Goal: Task Accomplishment & Management: Manage account settings

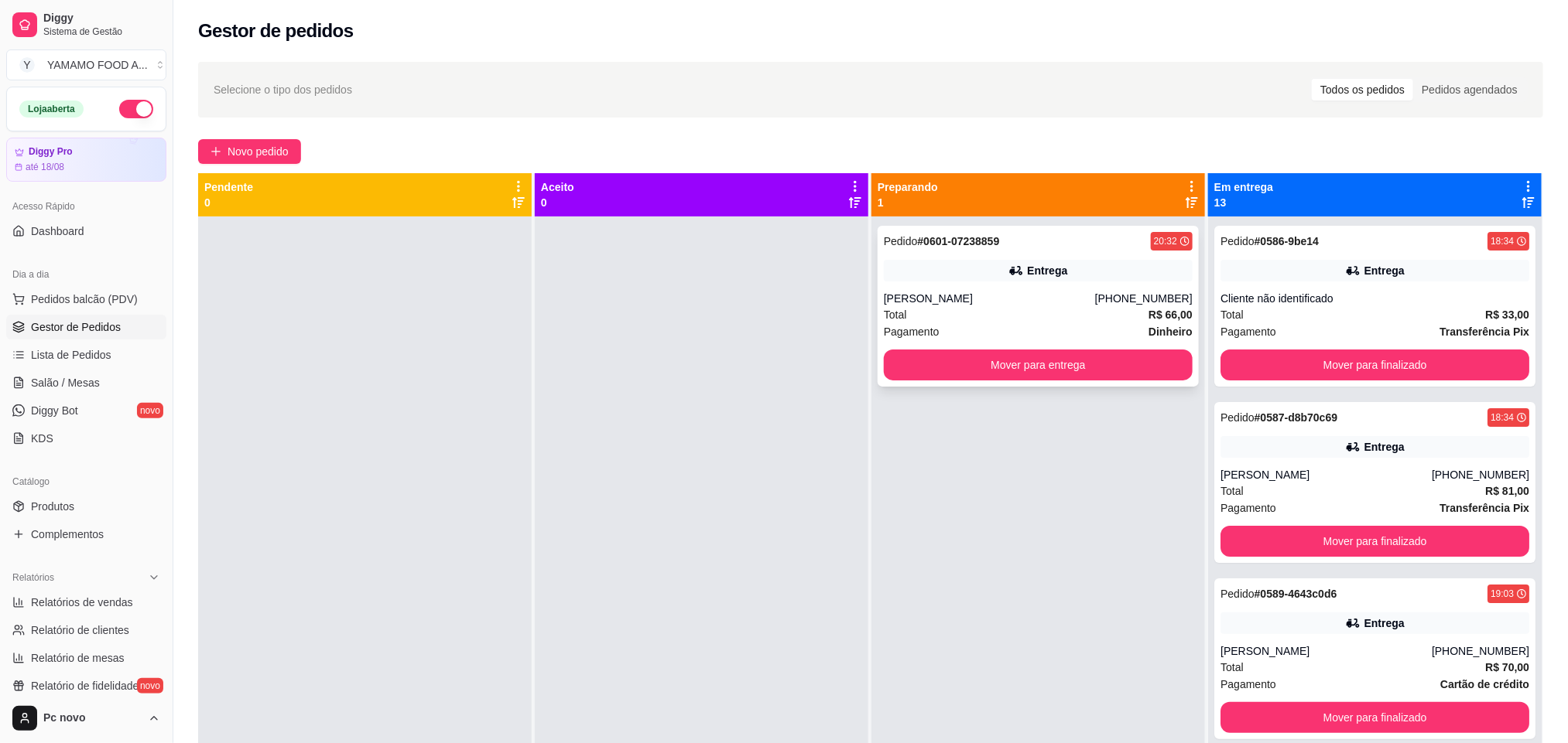
click at [1036, 270] on div "Entrega" at bounding box center [1047, 270] width 40 height 16
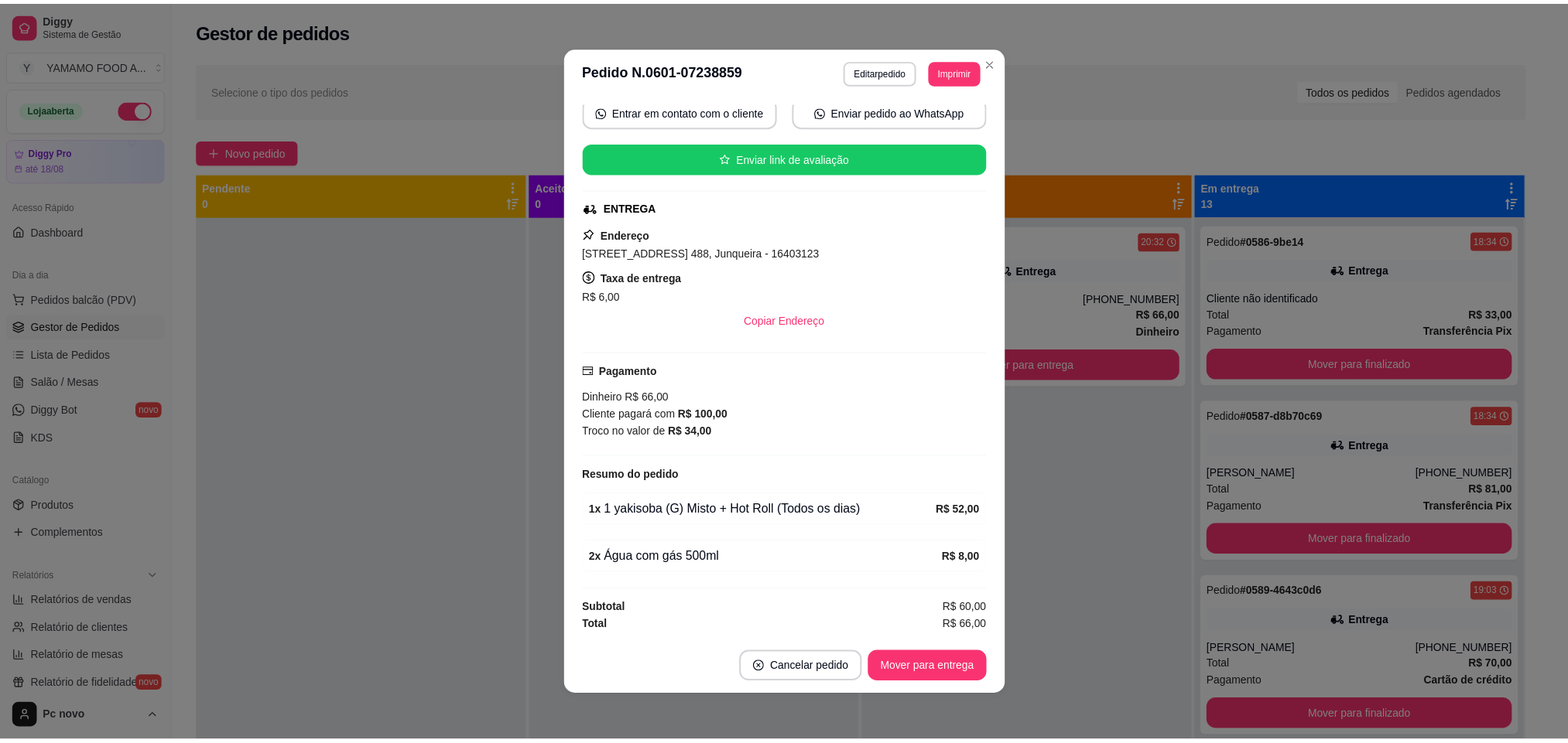
scroll to position [158, 0]
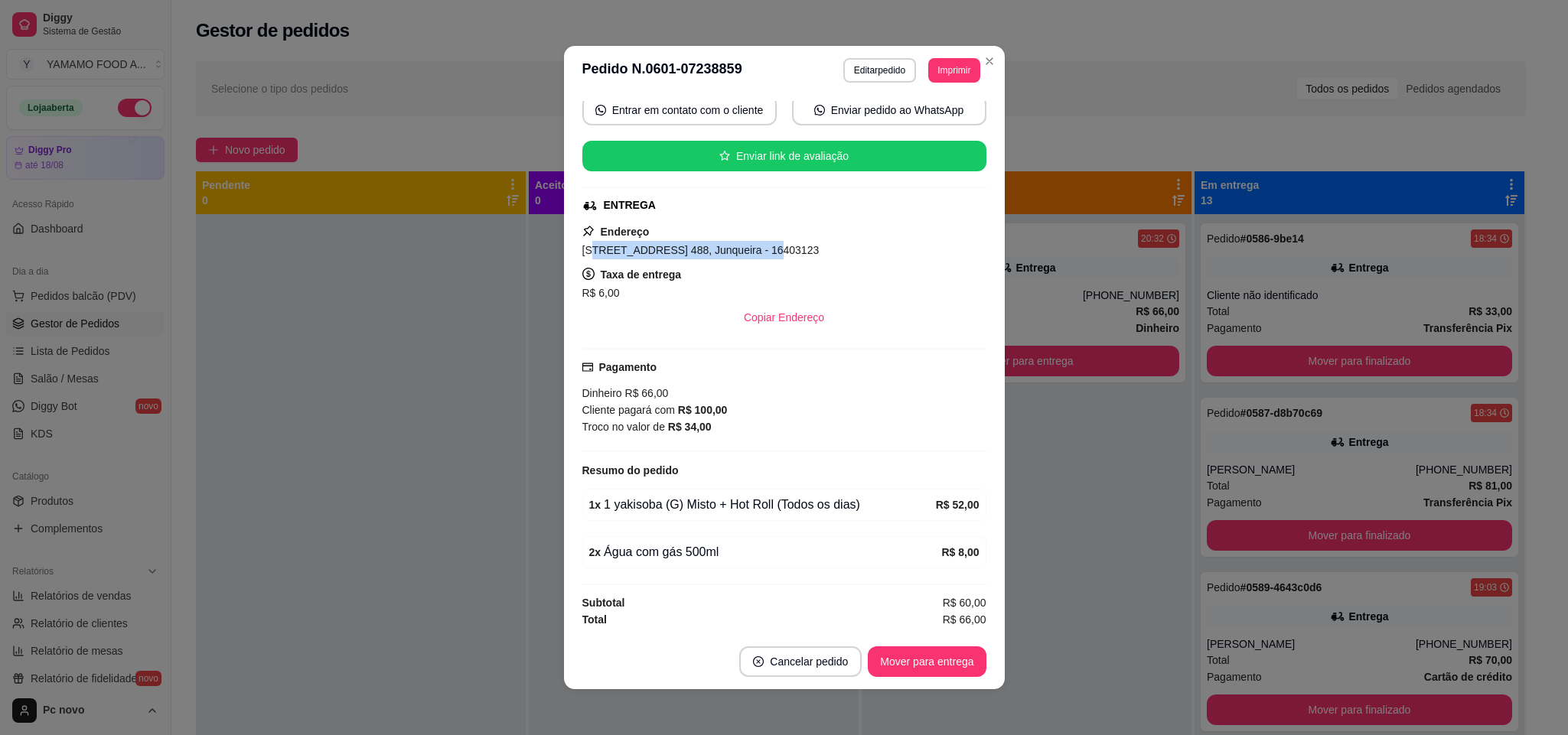
drag, startPoint x: 585, startPoint y: 248, endPoint x: 741, endPoint y: 253, distance: 156.1
click at [741, 253] on span "[STREET_ADDRESS] 488, Junqueira - 16403123" at bounding box center [701, 250] width 237 height 12
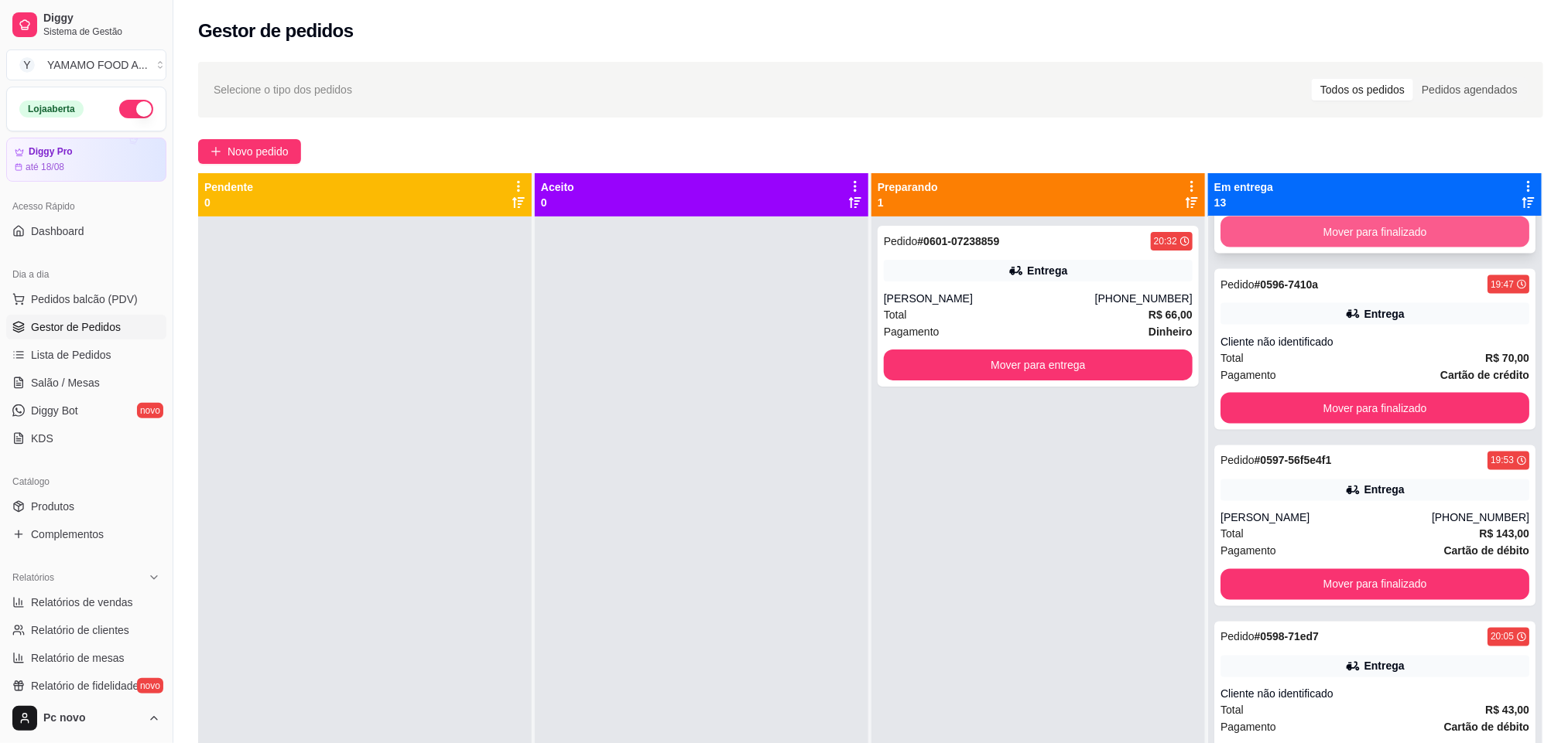
scroll to position [1393, 0]
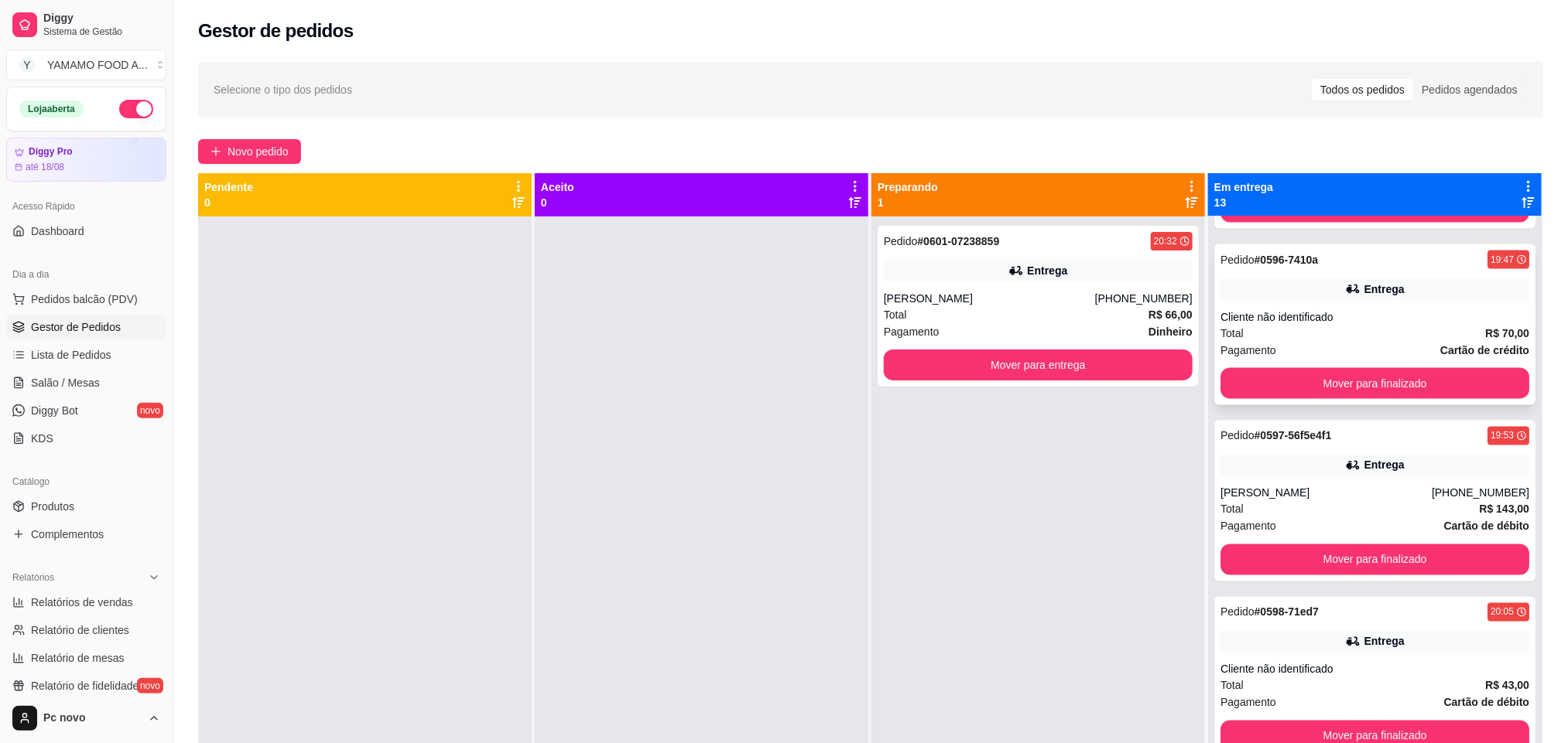
click at [1311, 318] on div "Cliente não identificado" at bounding box center [1375, 317] width 309 height 16
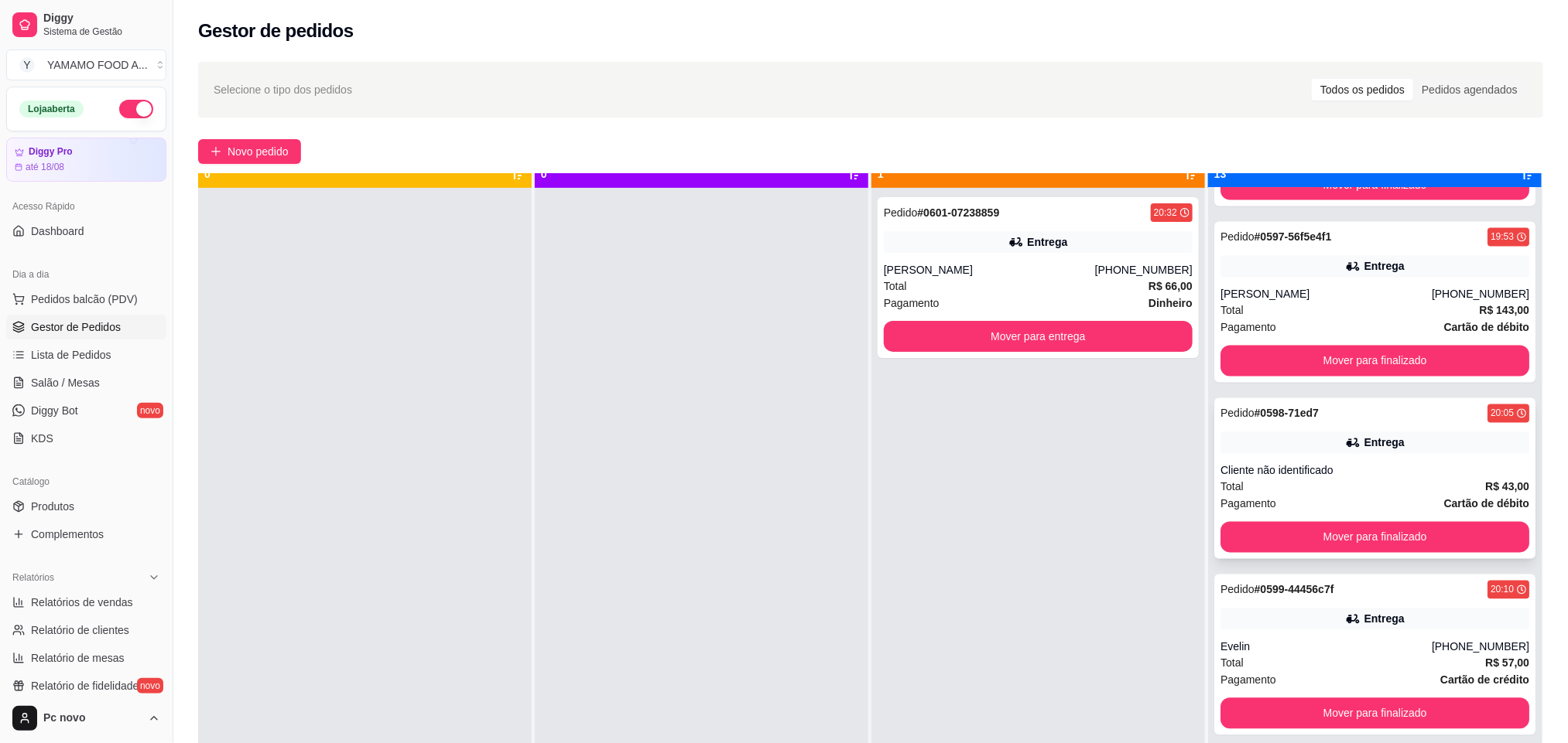
scroll to position [43, 0]
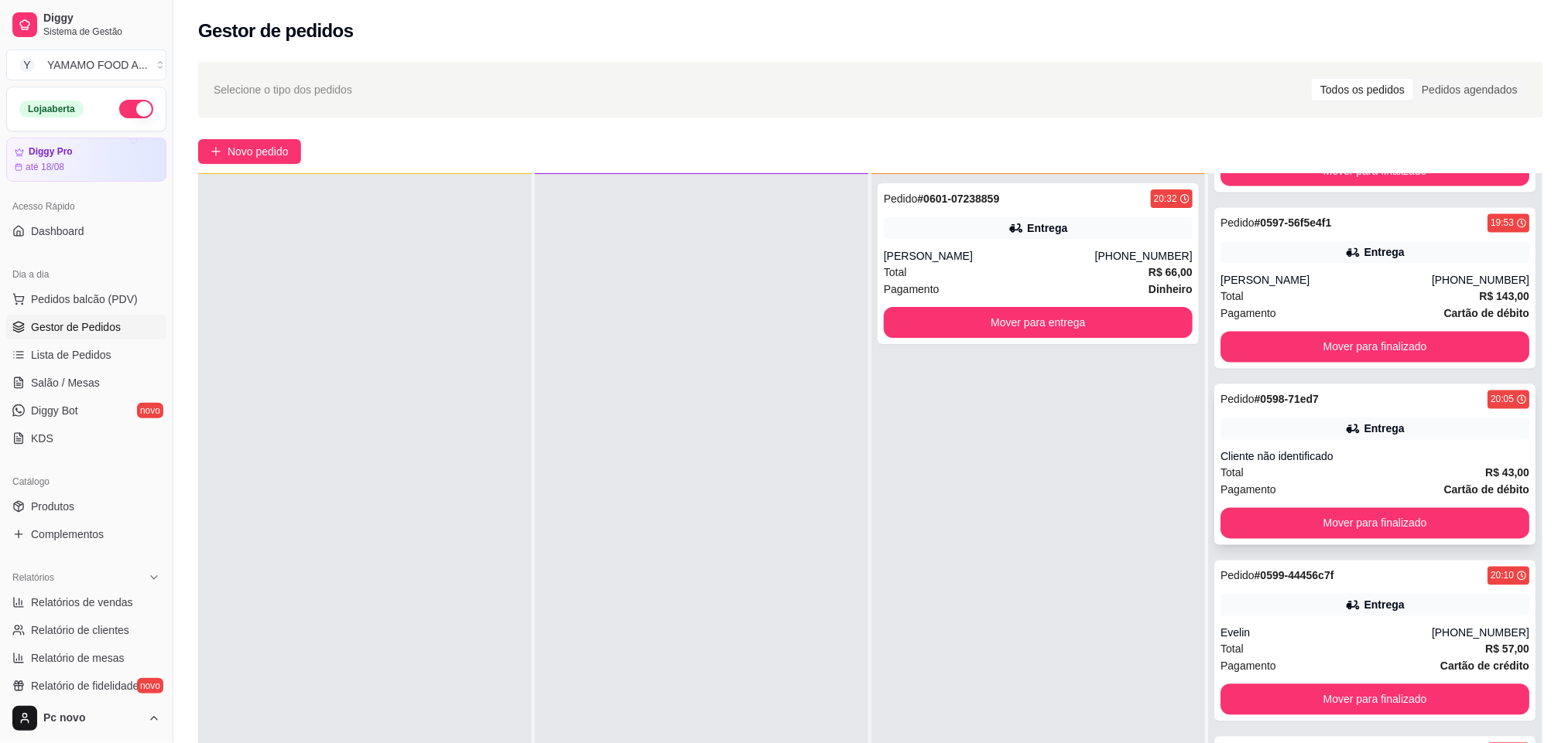
click at [1249, 466] on div "Total R$ 43,00" at bounding box center [1375, 473] width 309 height 17
click at [1320, 639] on div "Evelin" at bounding box center [1326, 633] width 211 height 16
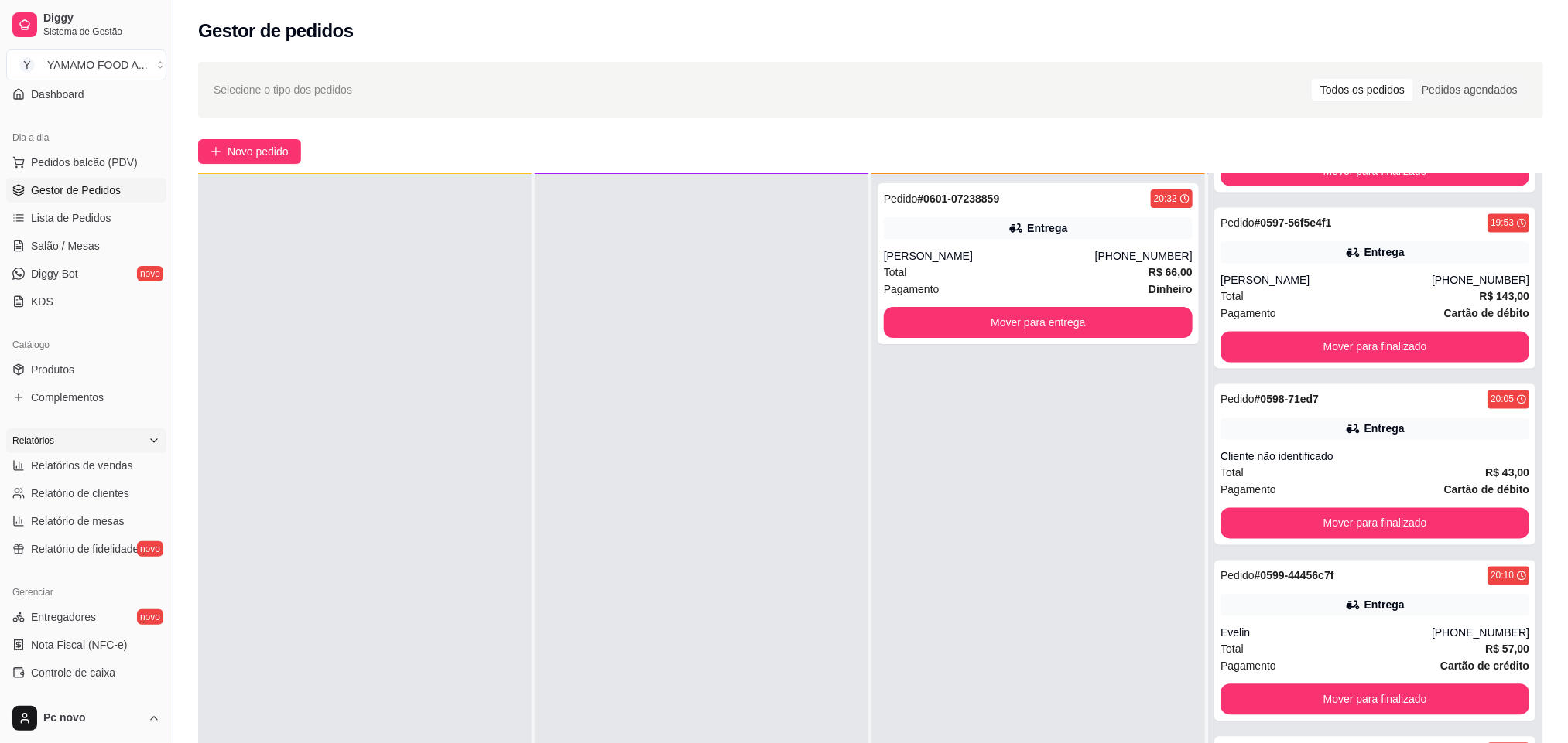
scroll to position [116, 0]
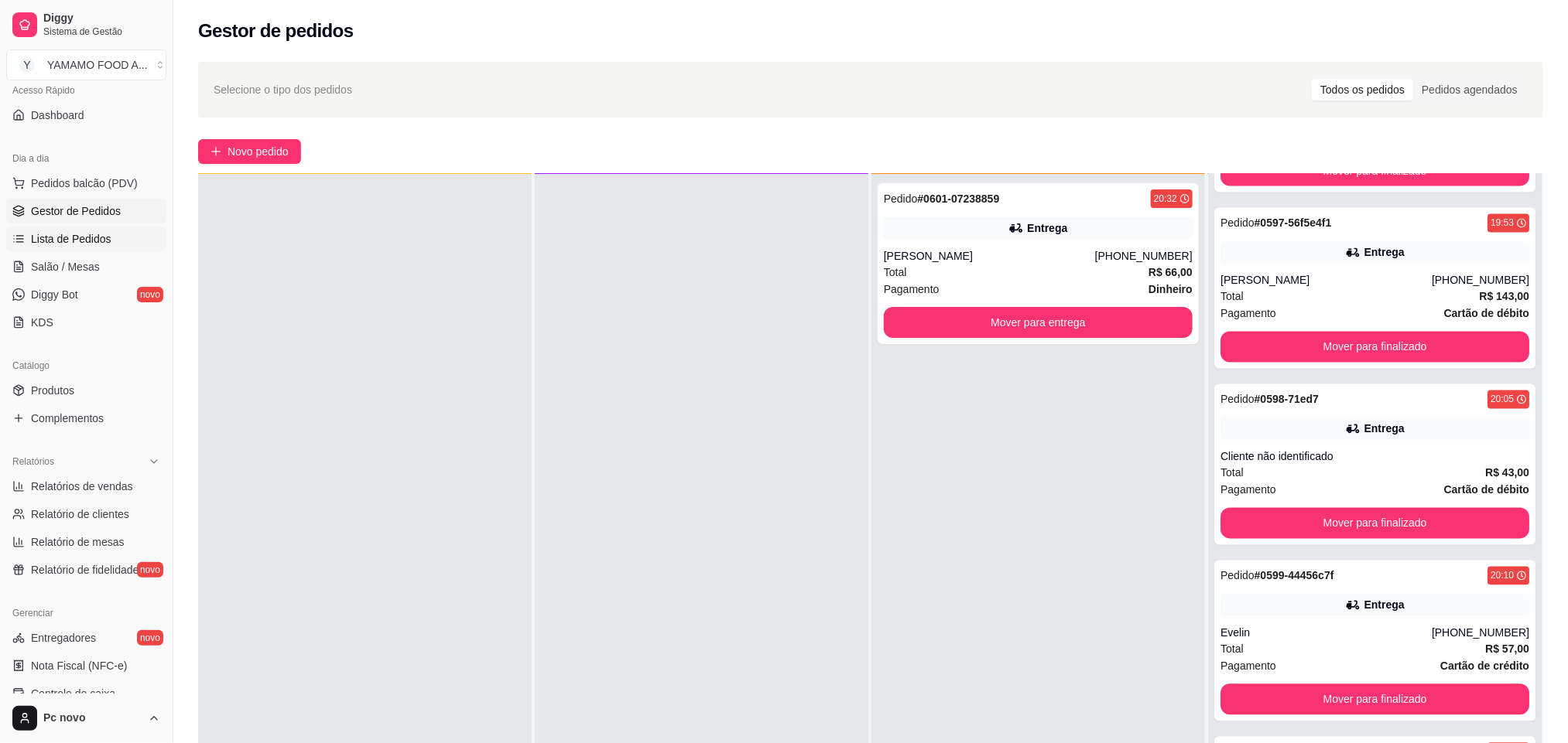
click at [98, 242] on span "Lista de Pedidos" at bounding box center [71, 238] width 80 height 16
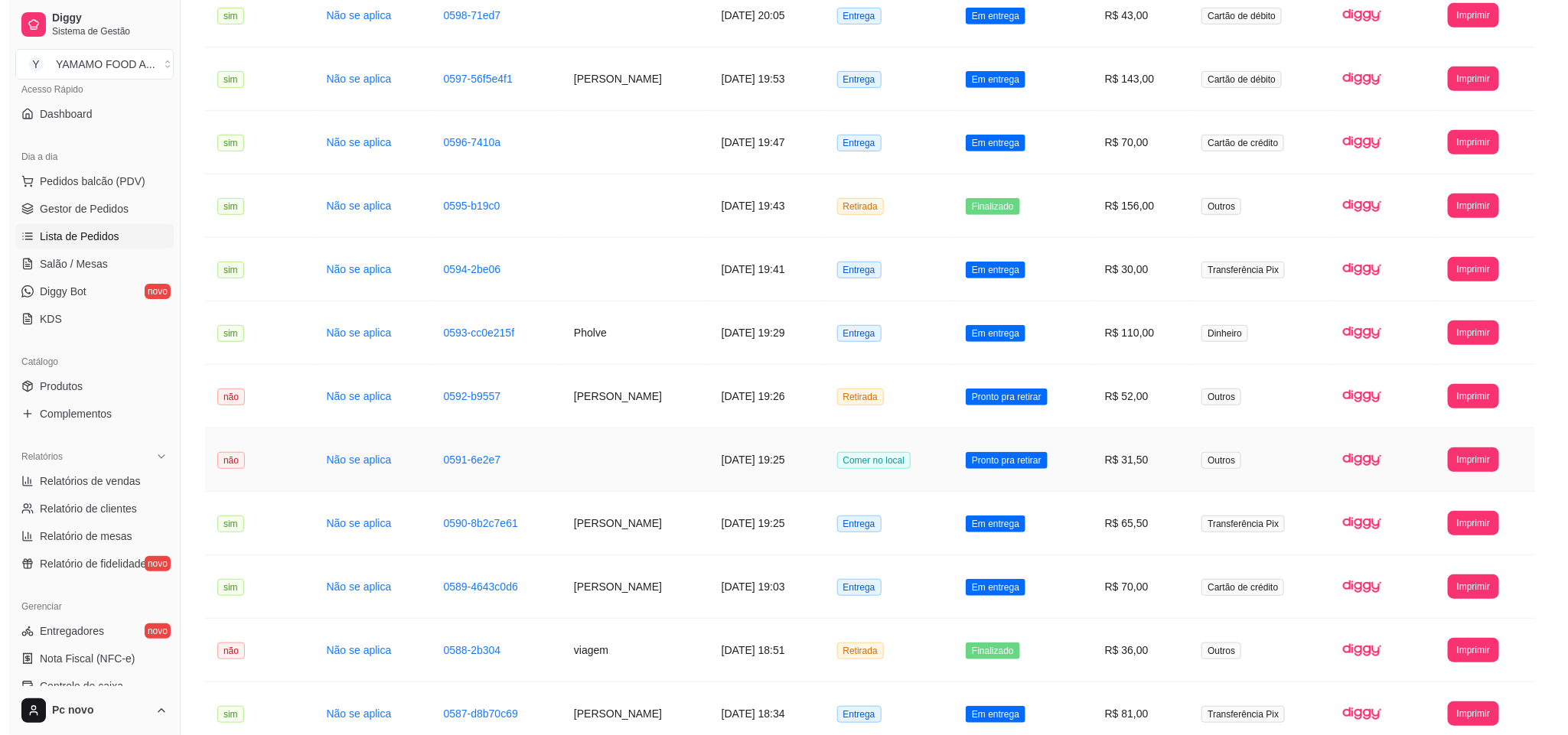
scroll to position [459, 0]
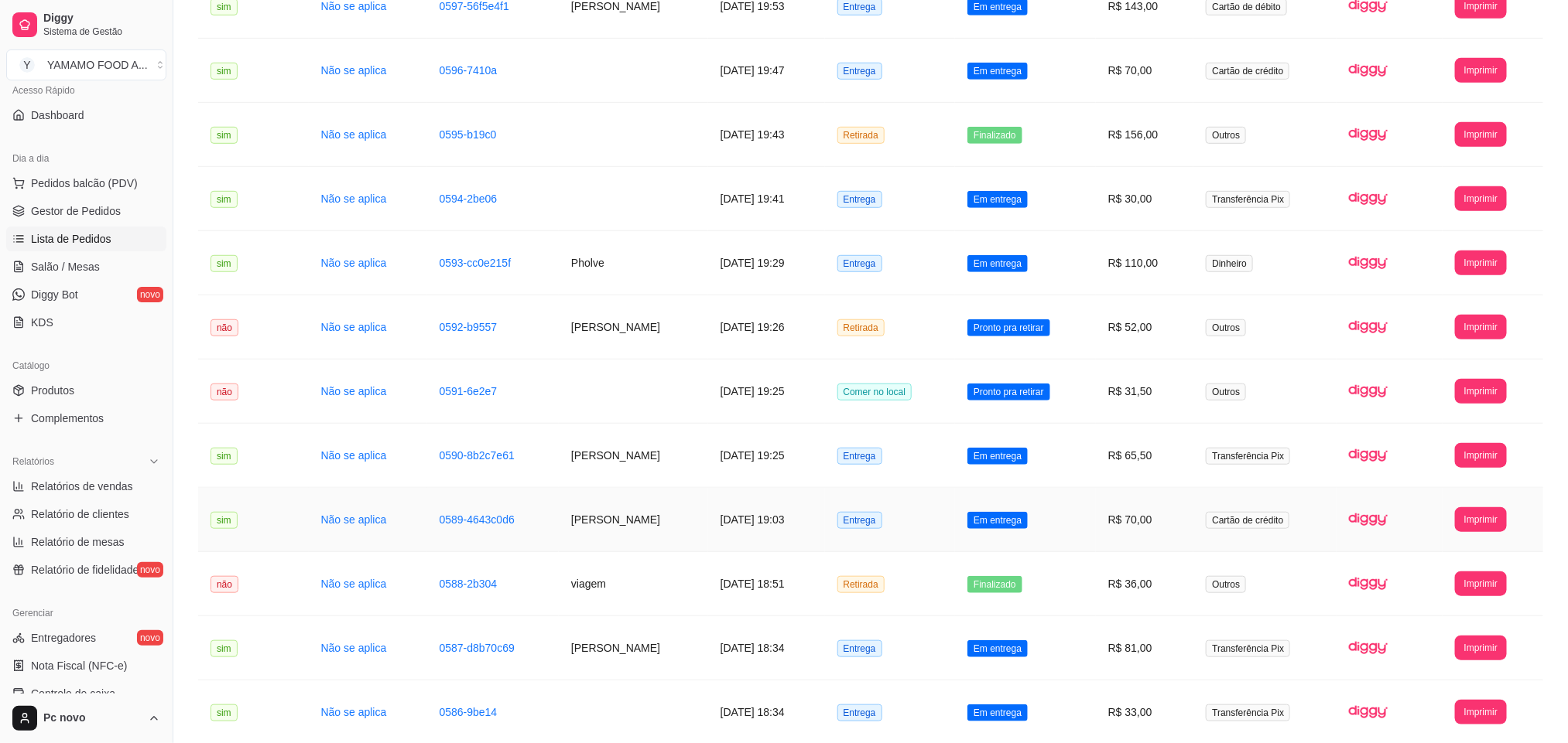
click at [943, 519] on td "Entrega" at bounding box center [891, 520] width 131 height 64
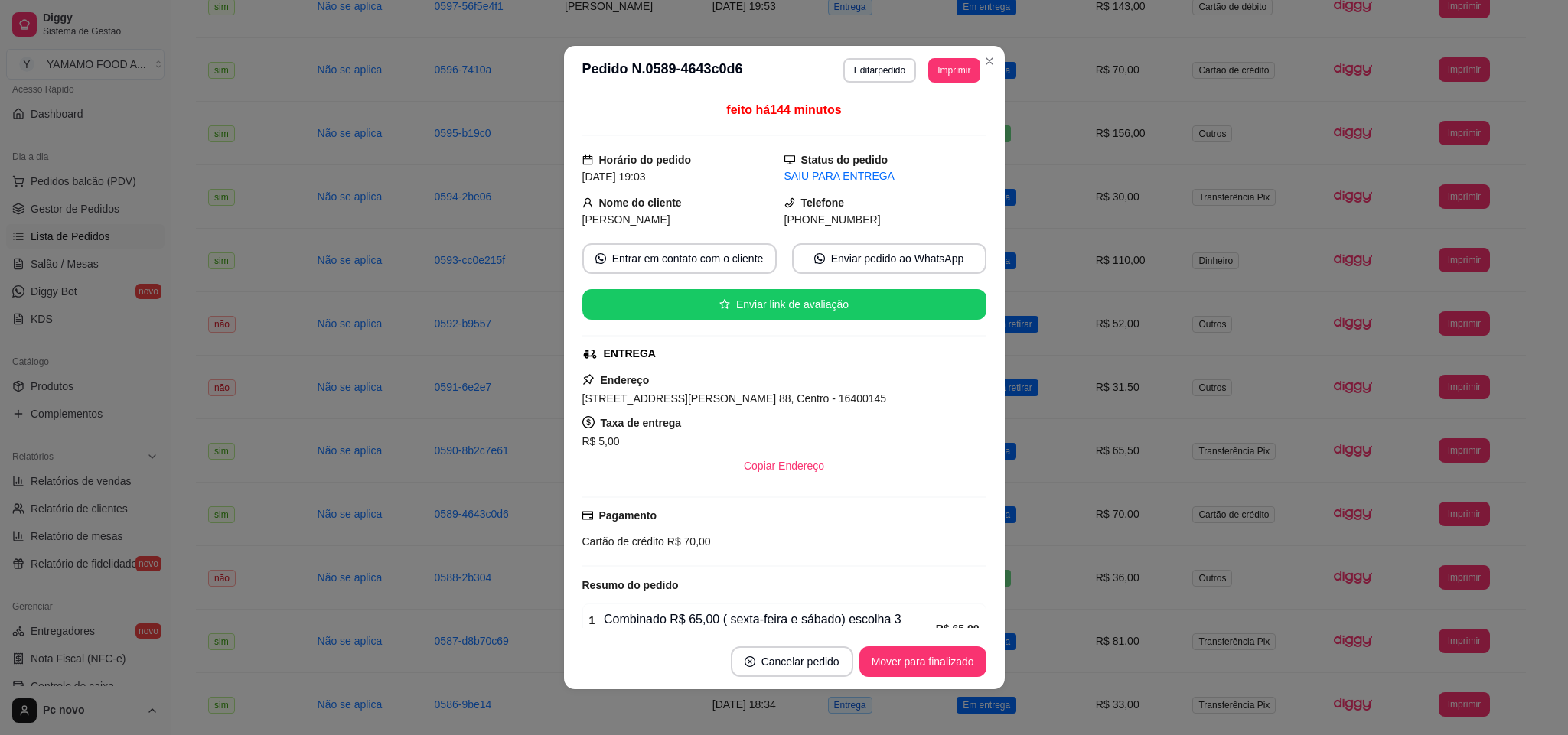
scroll to position [131, 0]
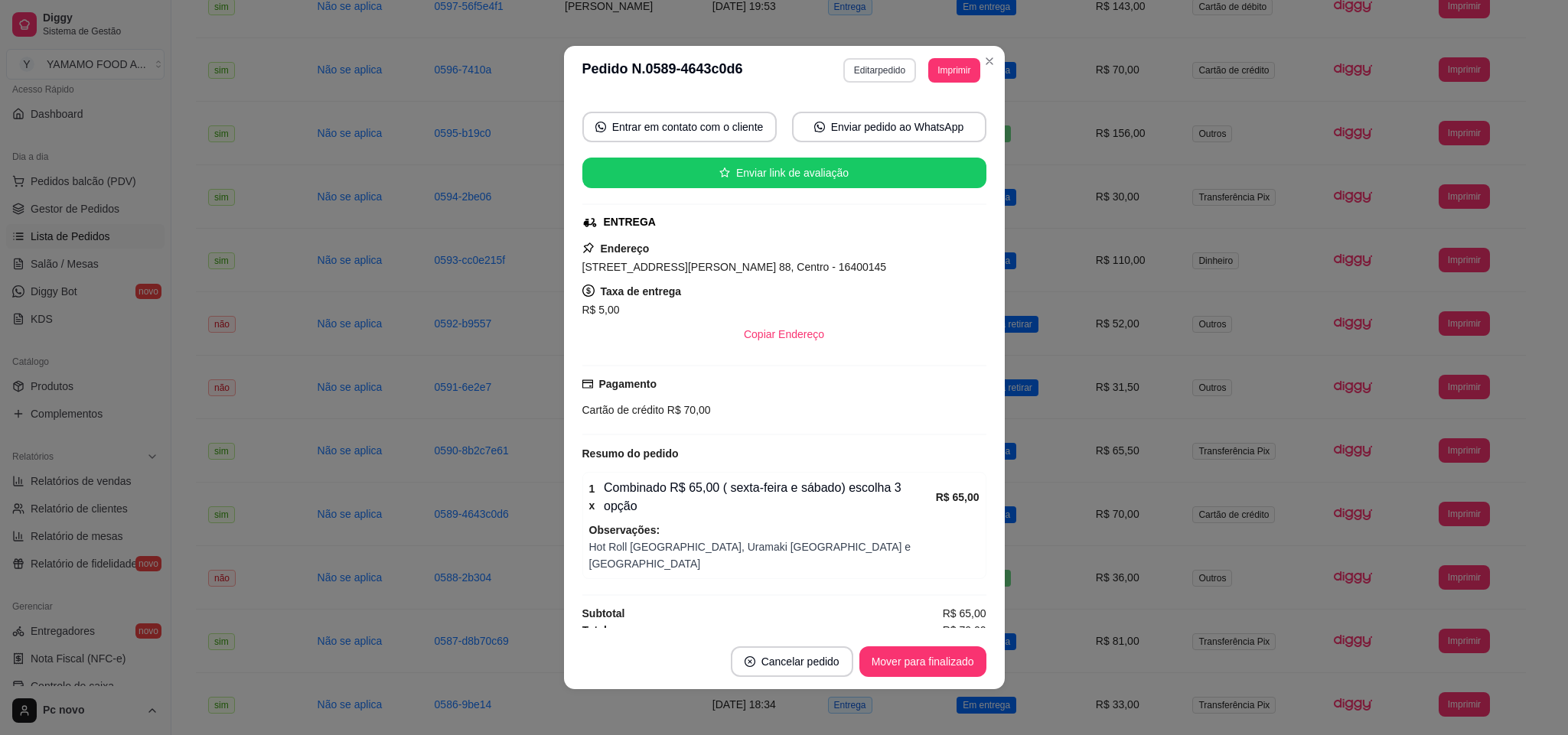
click at [858, 65] on button "Editar pedido" at bounding box center [880, 71] width 73 height 24
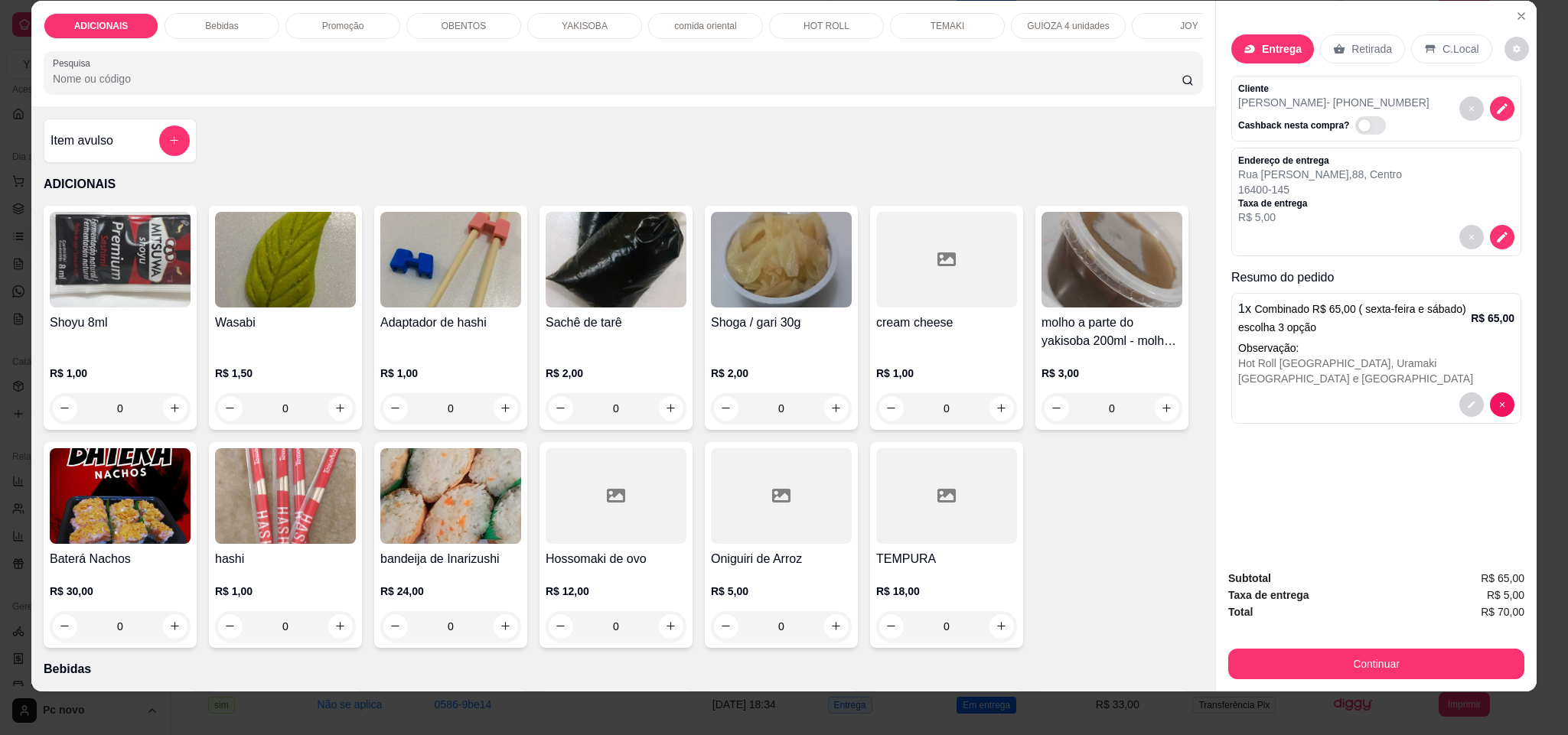
scroll to position [26, 0]
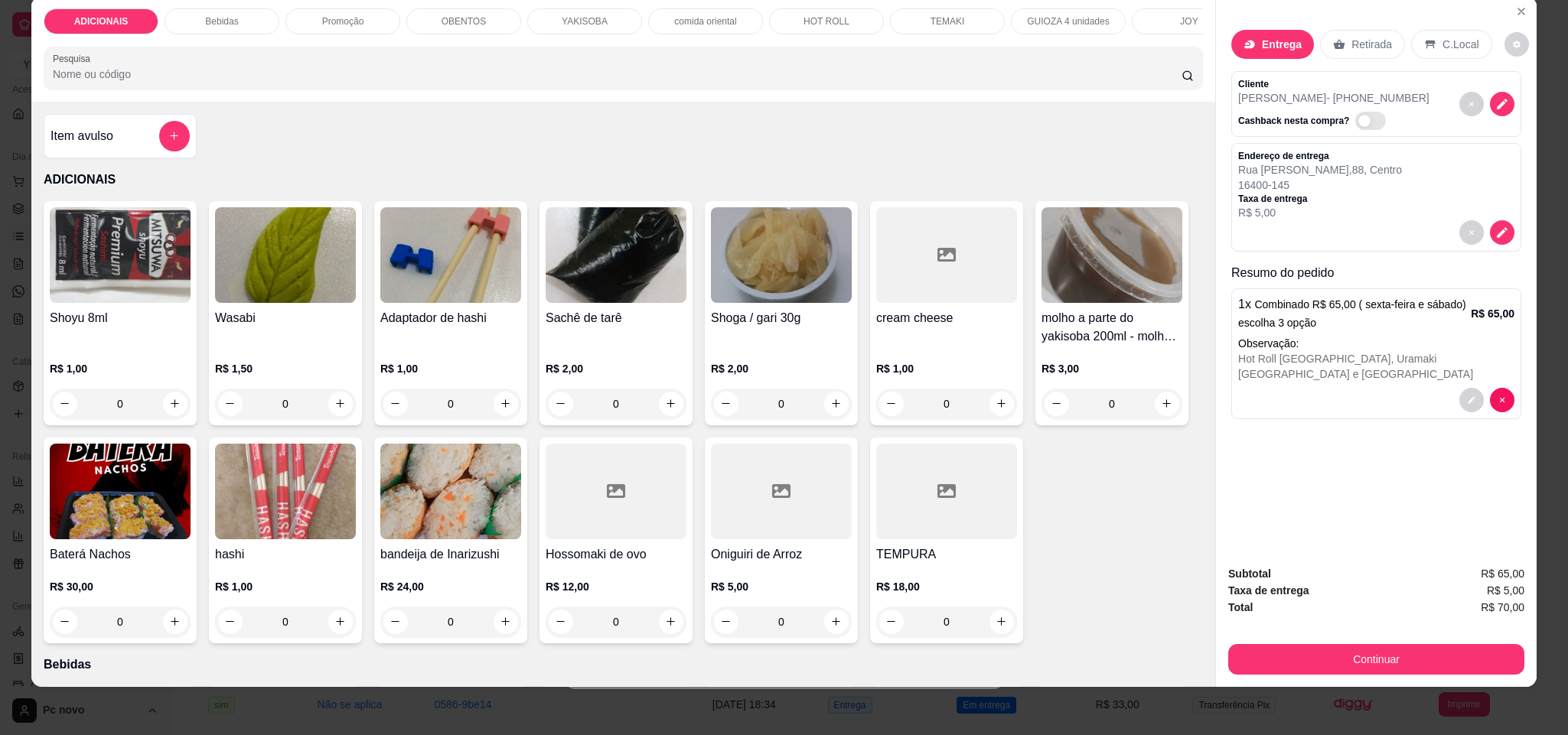
click at [1364, 664] on button "Continuar" at bounding box center [1376, 660] width 296 height 31
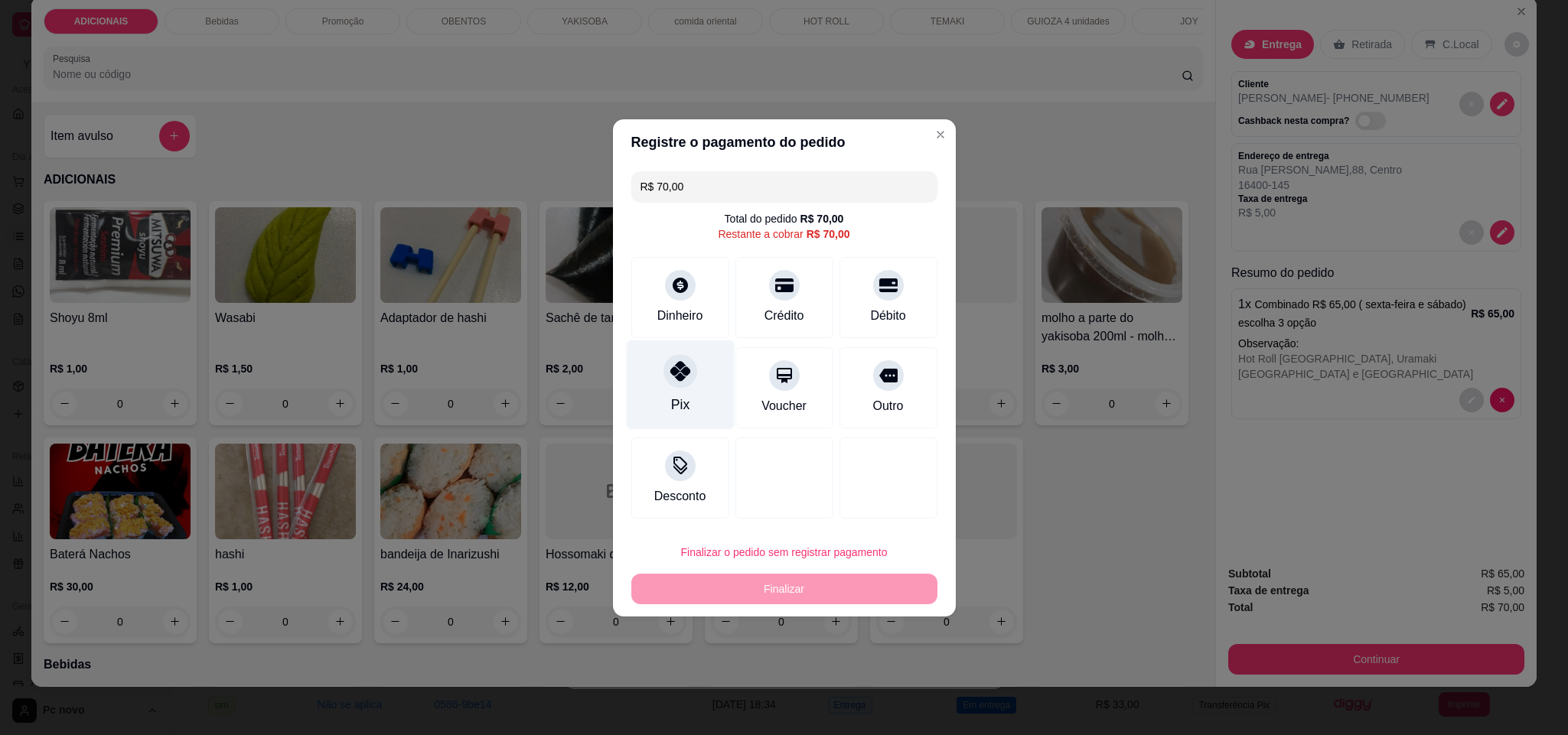
click at [680, 378] on icon at bounding box center [679, 371] width 20 height 20
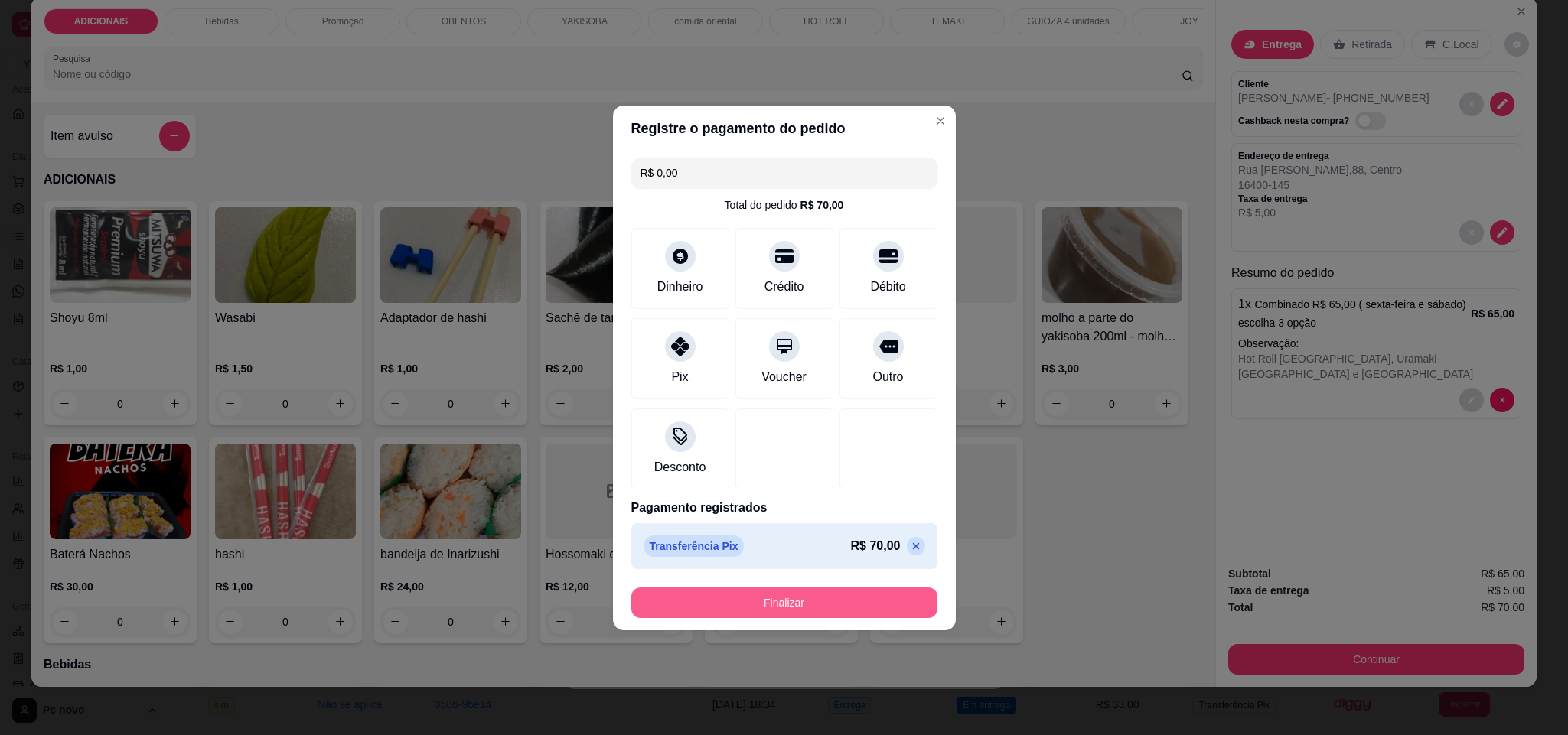
click at [775, 602] on button "Finalizar" at bounding box center [784, 603] width 306 height 31
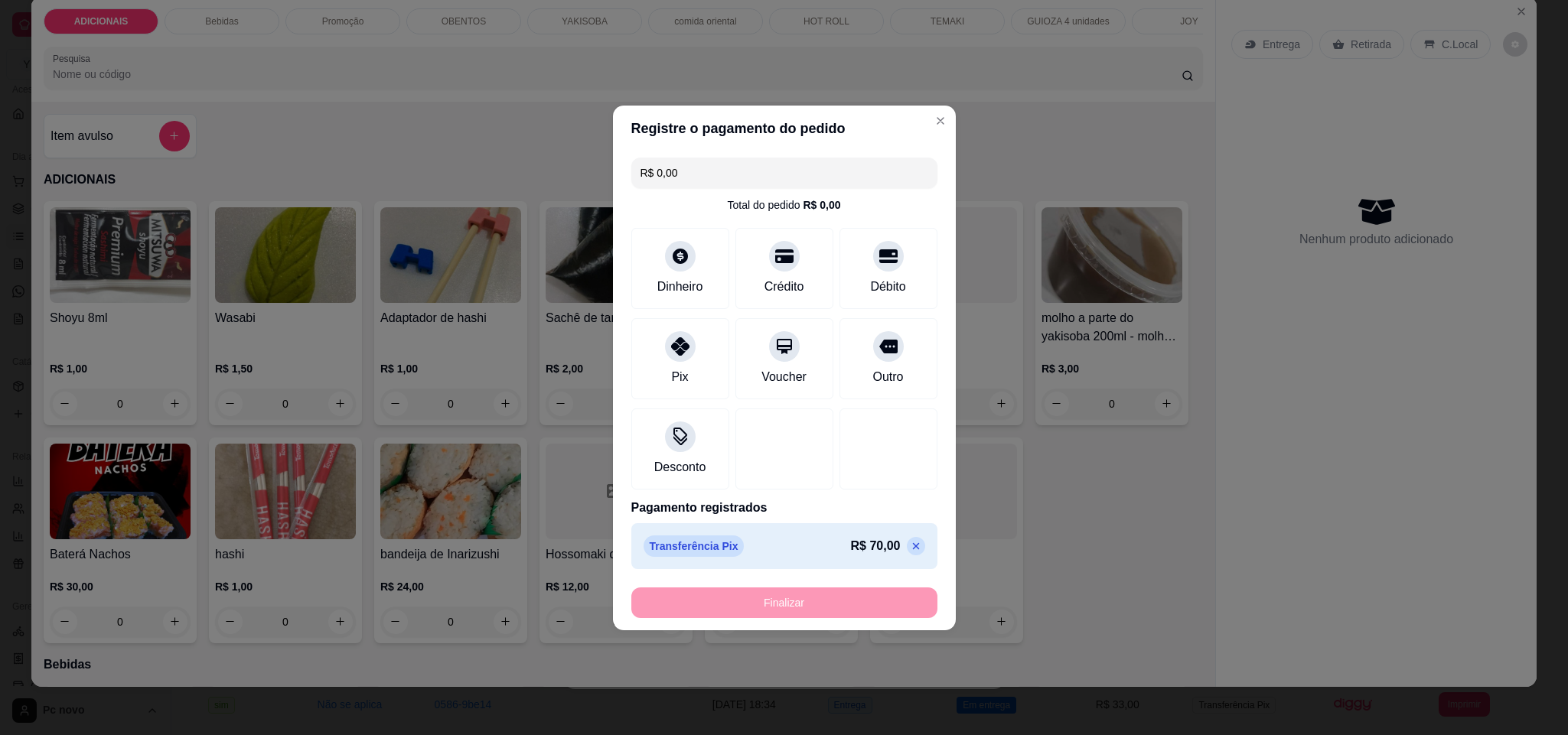
type input "-R$ 70,00"
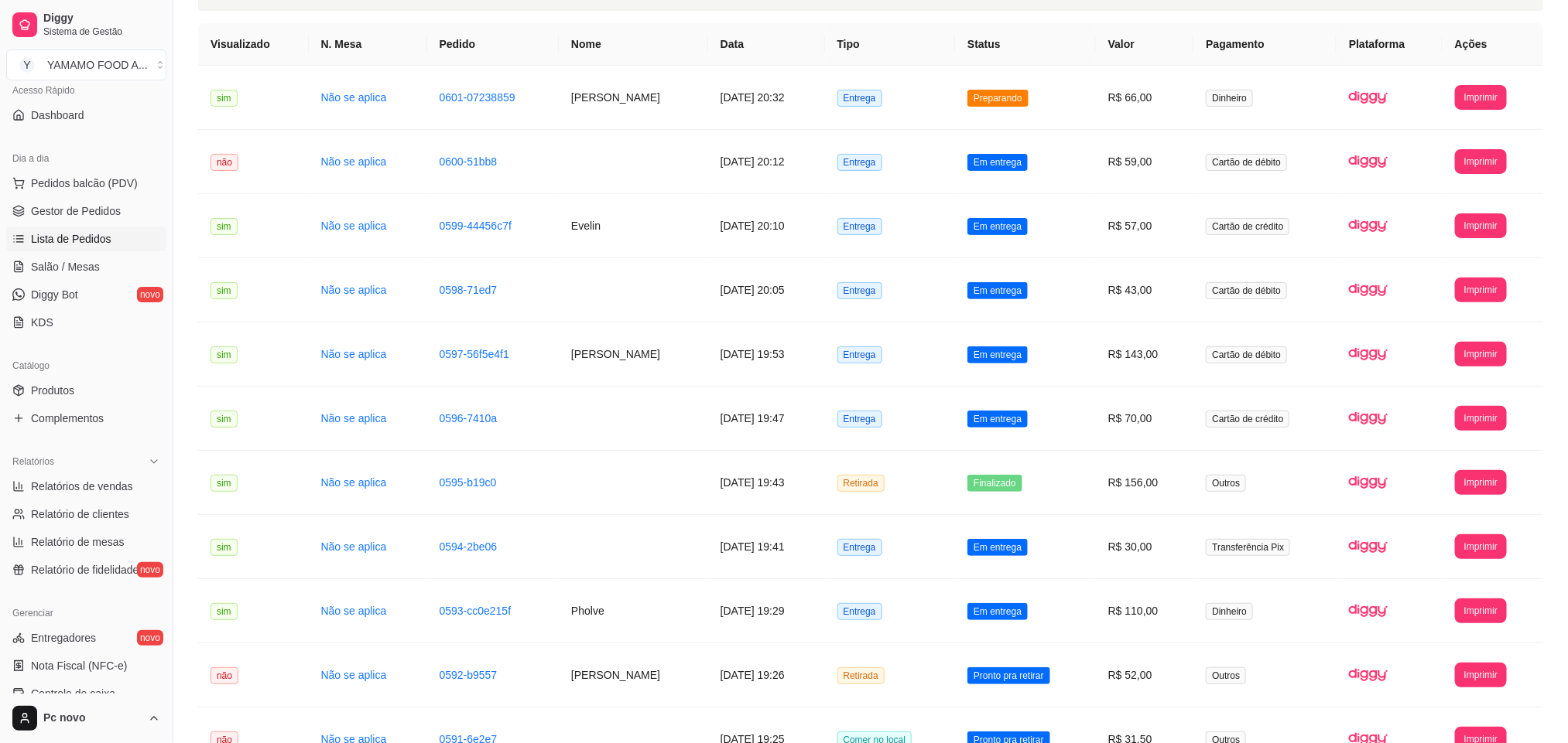
scroll to position [0, 0]
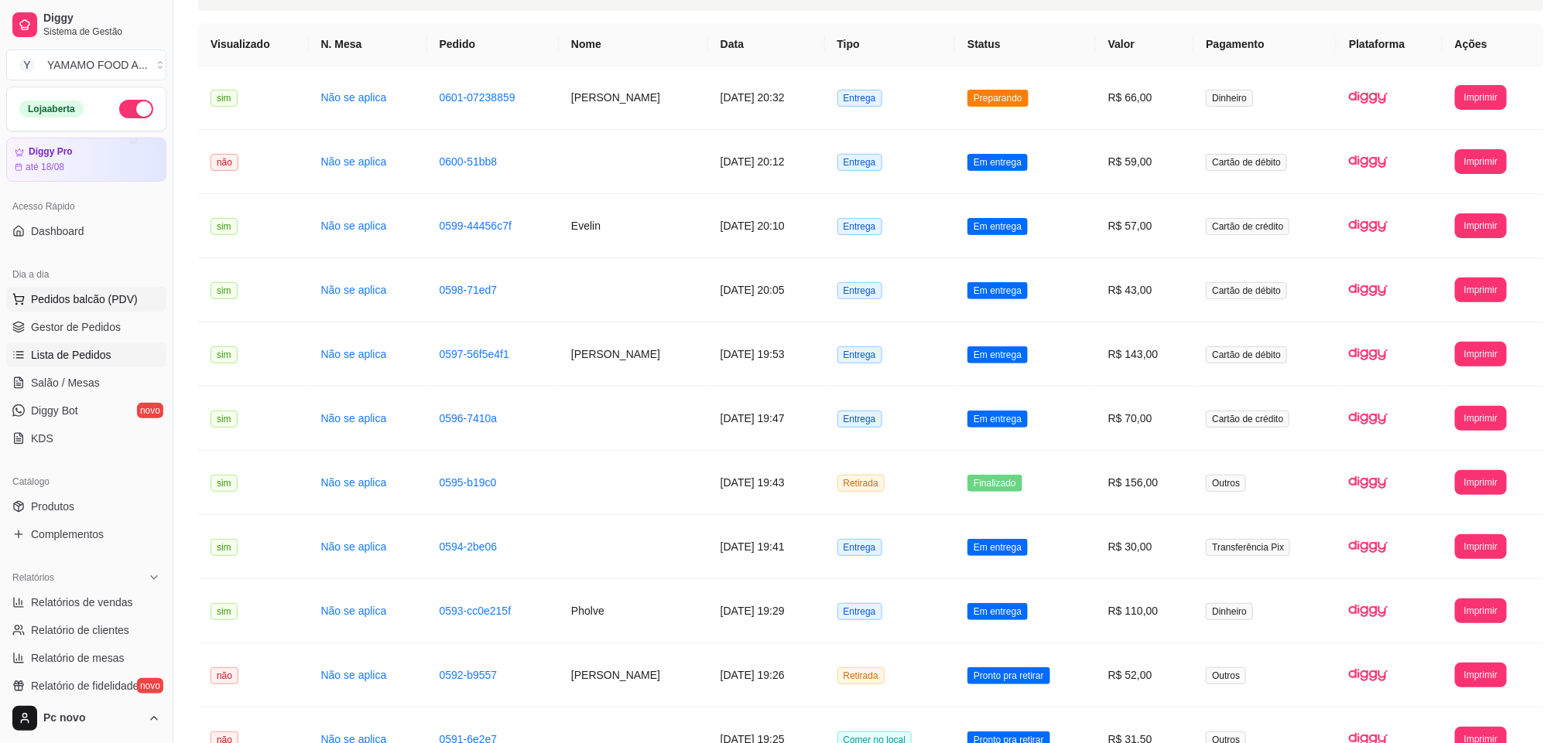
click at [95, 300] on span "Pedidos balcão (PDV)" at bounding box center [84, 299] width 107 height 16
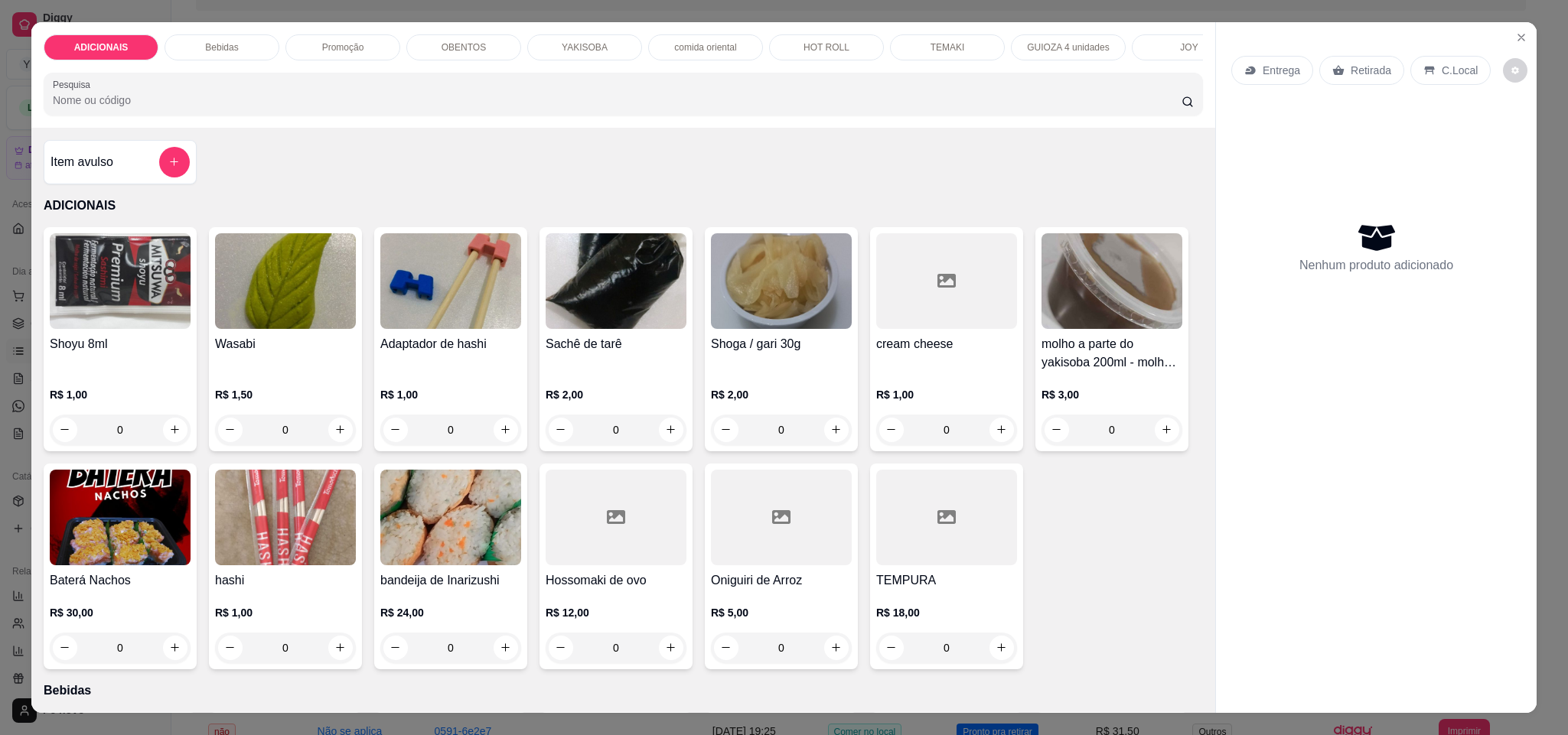
click at [0, 333] on div "ADICIONAIS Bebidas Promoção OBENTOS YAKISOBA comida oriental HOT ROLL TEMAKI GU…" at bounding box center [784, 367] width 1568 height 735
click at [1515, 32] on icon "Close" at bounding box center [1521, 37] width 12 height 12
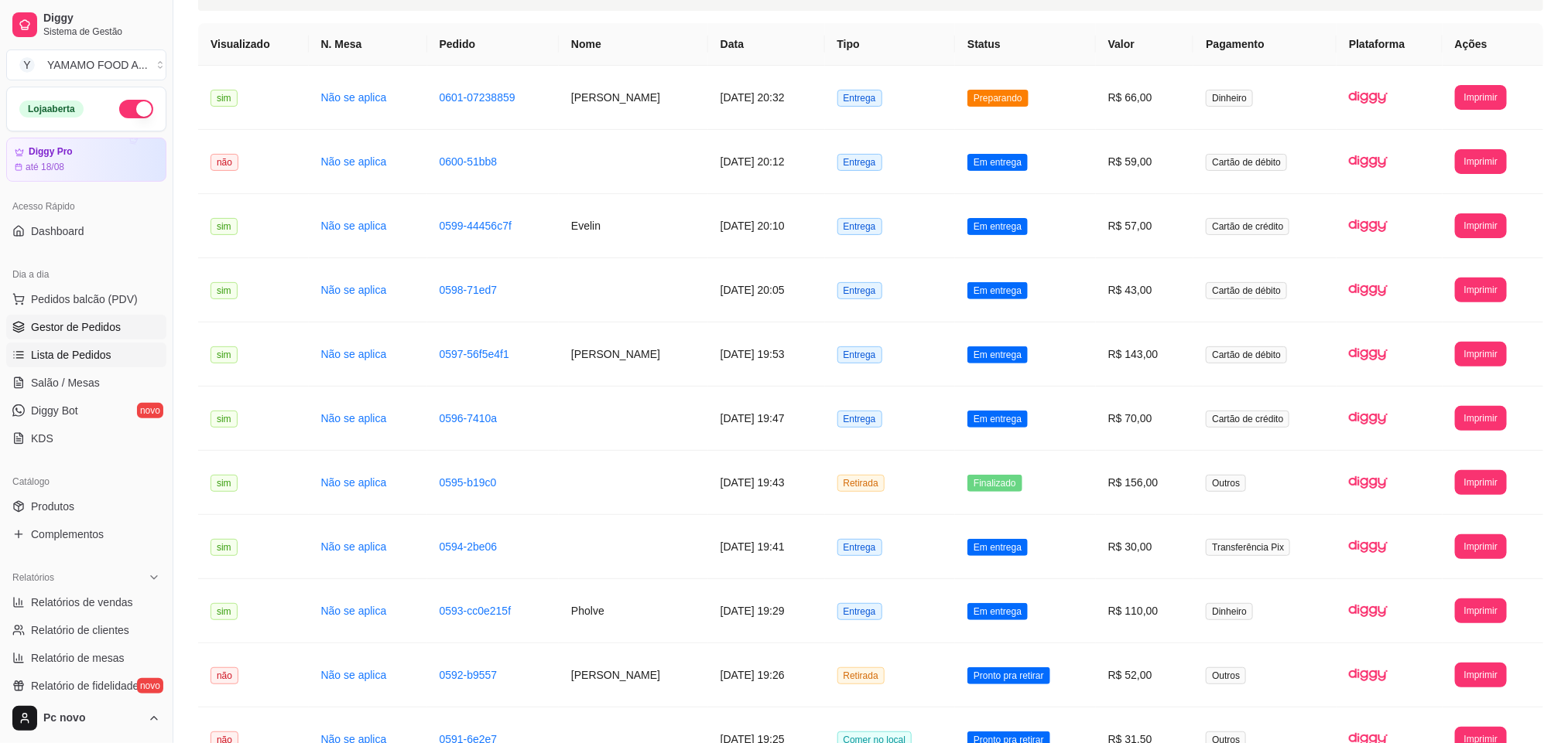
click at [84, 319] on link "Gestor de Pedidos" at bounding box center [86, 327] width 160 height 25
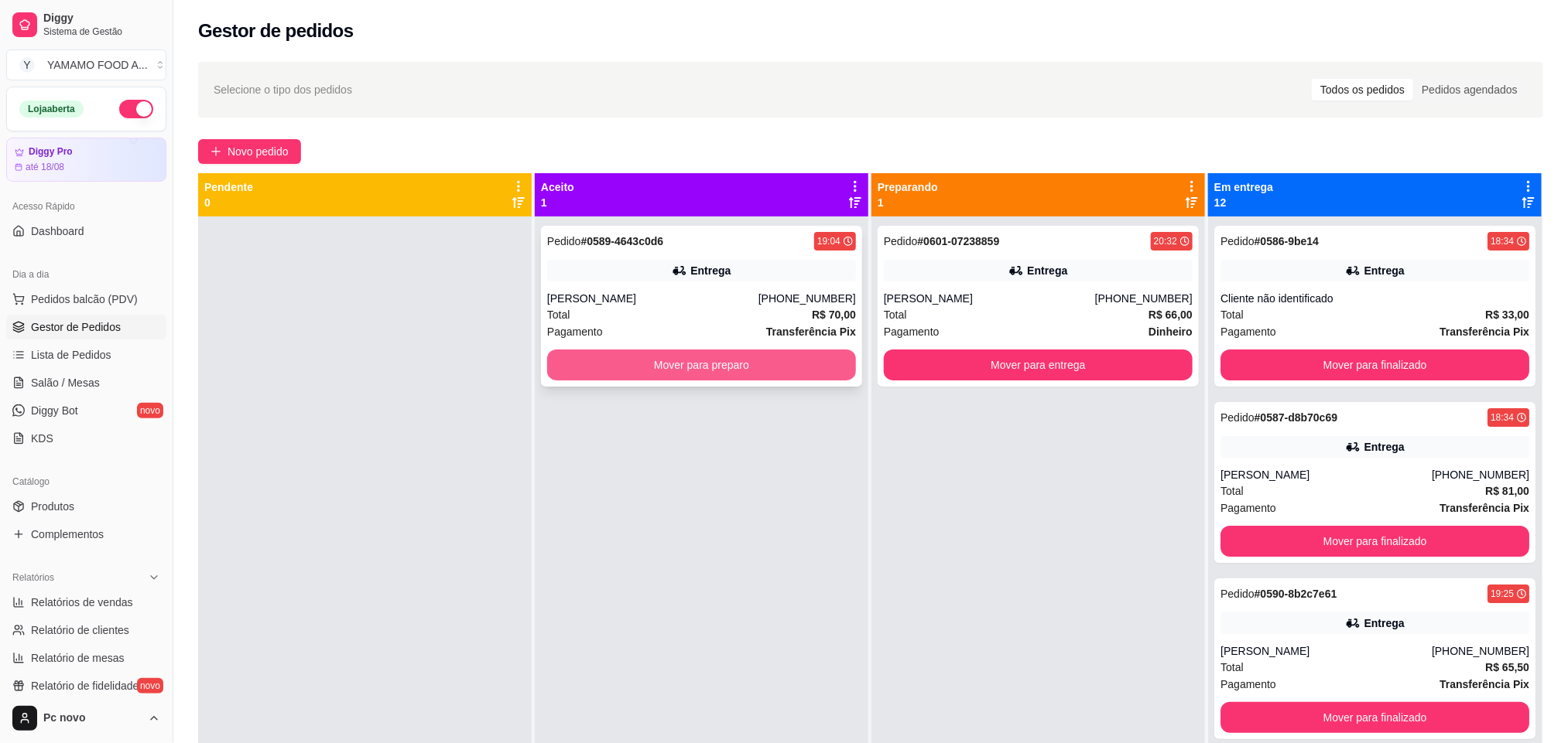
click at [756, 360] on button "Mover para preparo" at bounding box center [702, 365] width 309 height 31
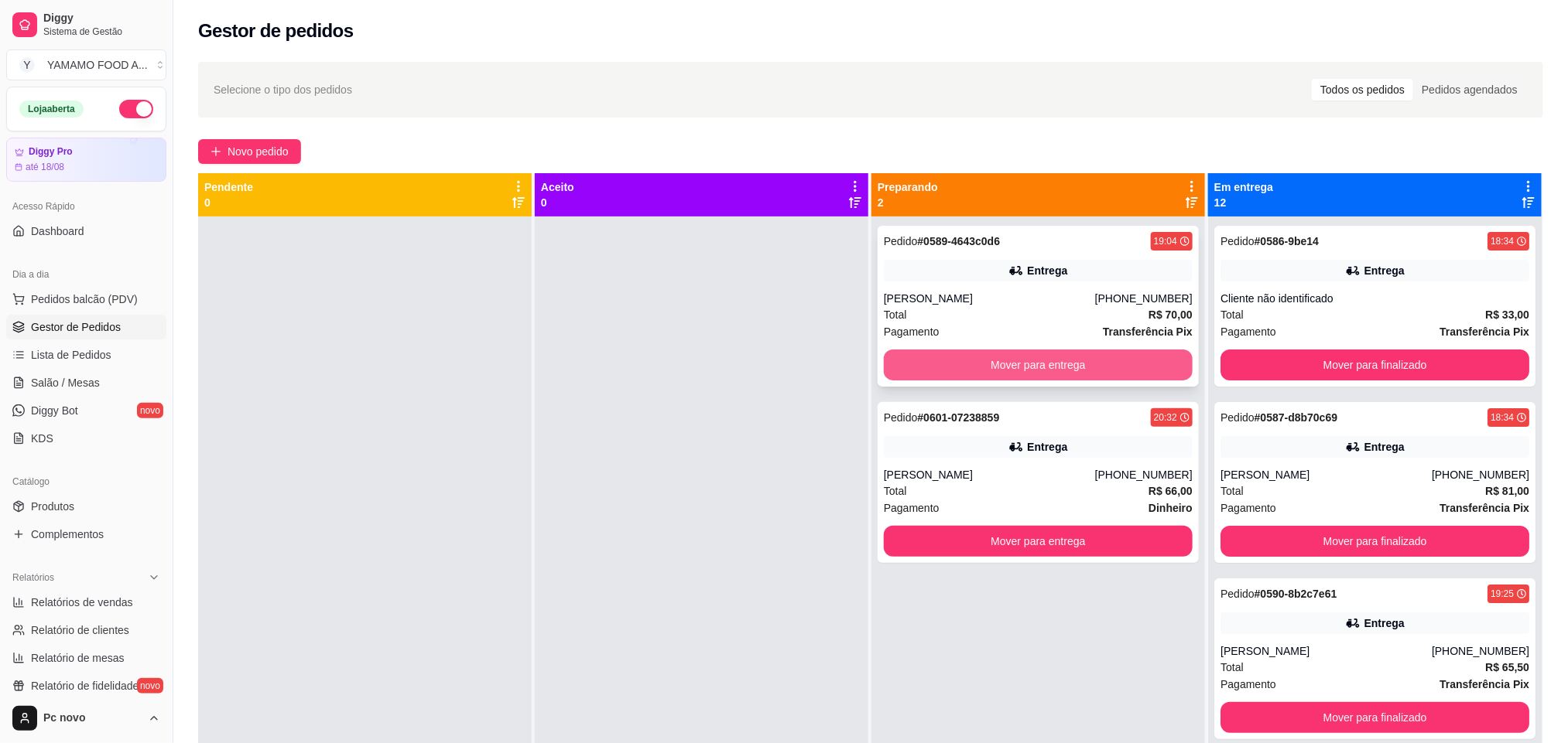
click at [1012, 351] on button "Mover para entrega" at bounding box center [1038, 365] width 309 height 31
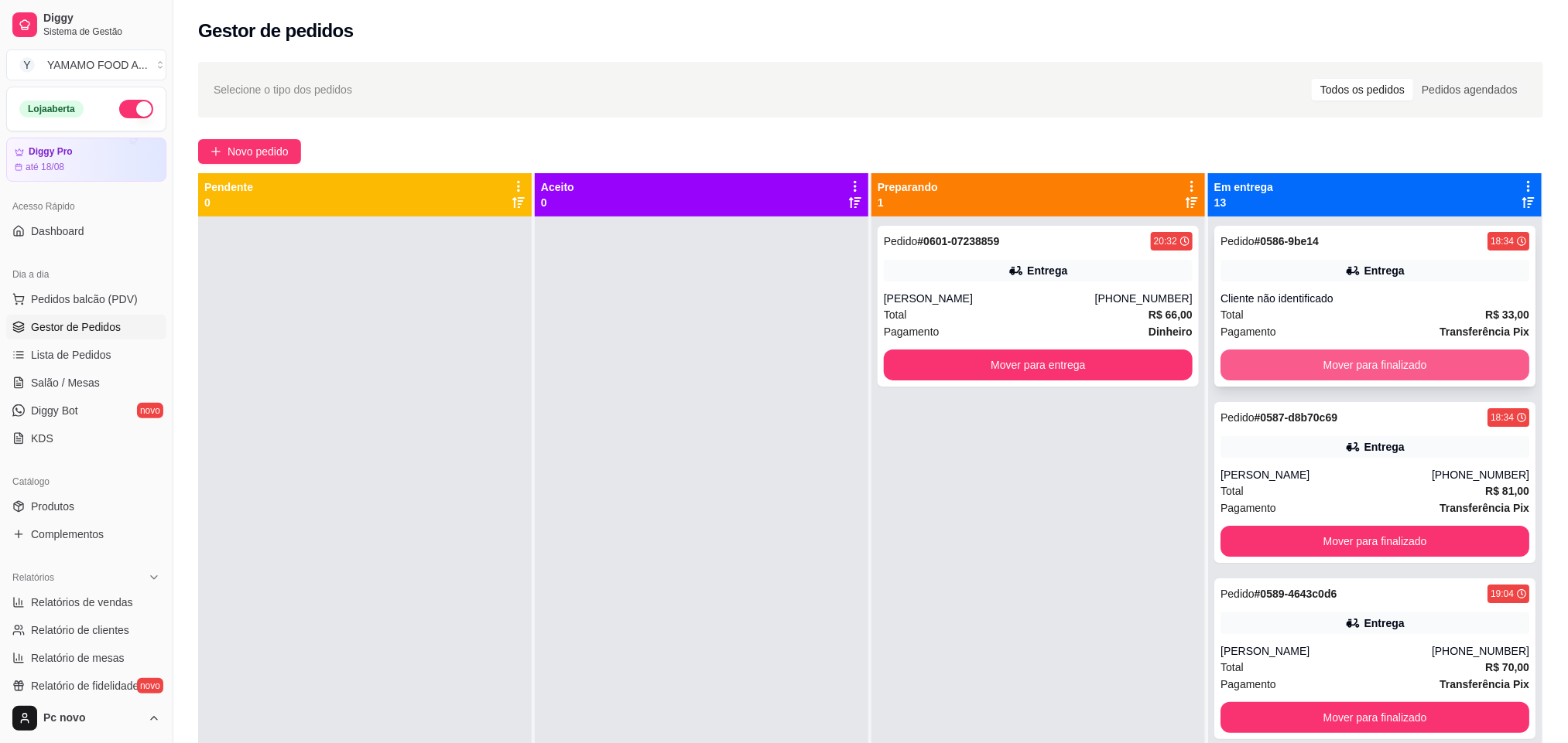
click at [1293, 371] on button "Mover para finalizado" at bounding box center [1375, 365] width 309 height 31
click at [1296, 365] on button "Mover para finalizado" at bounding box center [1375, 365] width 299 height 30
click at [1296, 365] on button "Mover para finalizado" at bounding box center [1375, 365] width 309 height 31
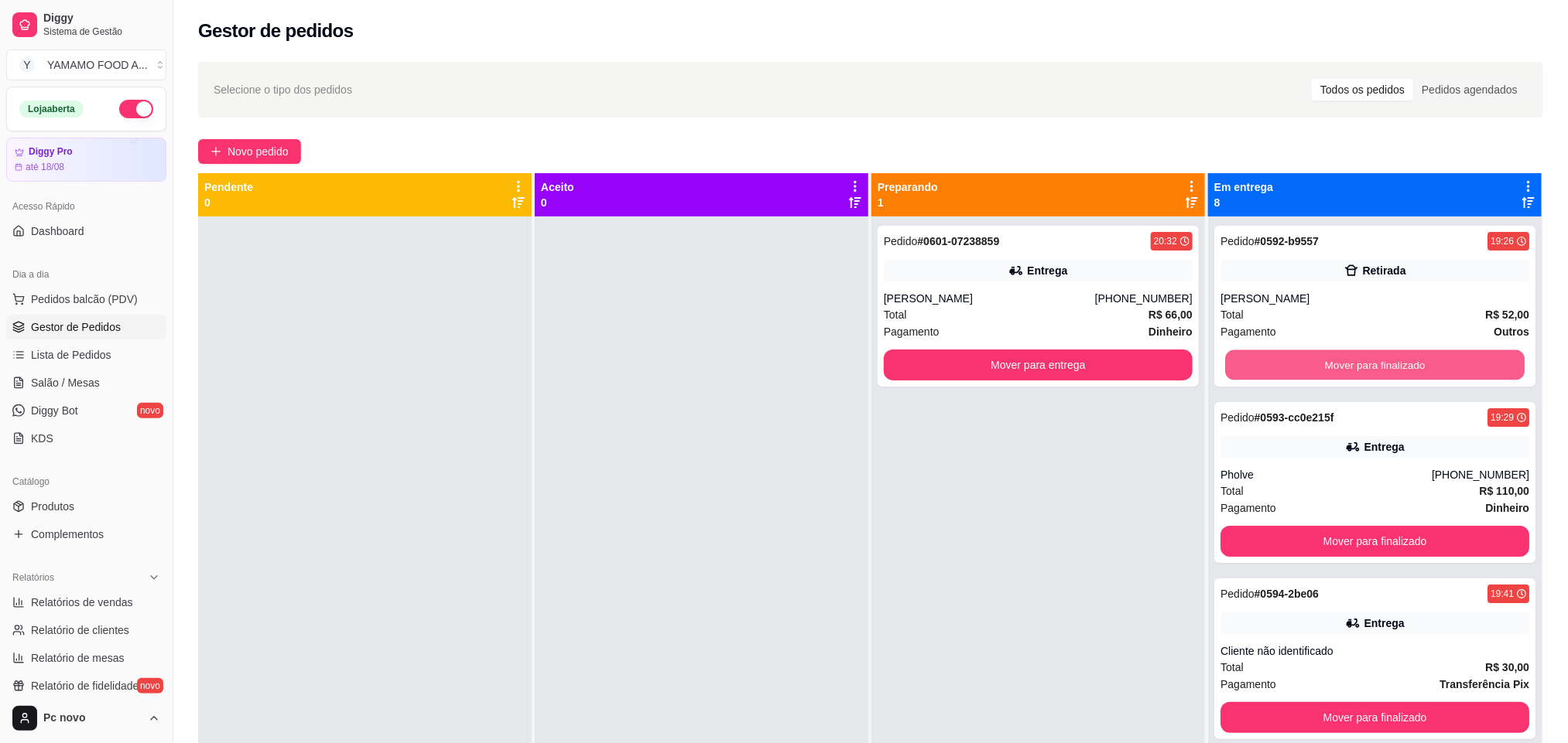
click at [1296, 365] on button "Mover para finalizado" at bounding box center [1375, 365] width 299 height 30
click at [1296, 365] on button "Mover para finalizado" at bounding box center [1375, 365] width 309 height 31
click at [1296, 365] on button "Mover para finalizado" at bounding box center [1375, 365] width 299 height 30
click at [1296, 365] on button "Mover para finalizado" at bounding box center [1375, 365] width 309 height 31
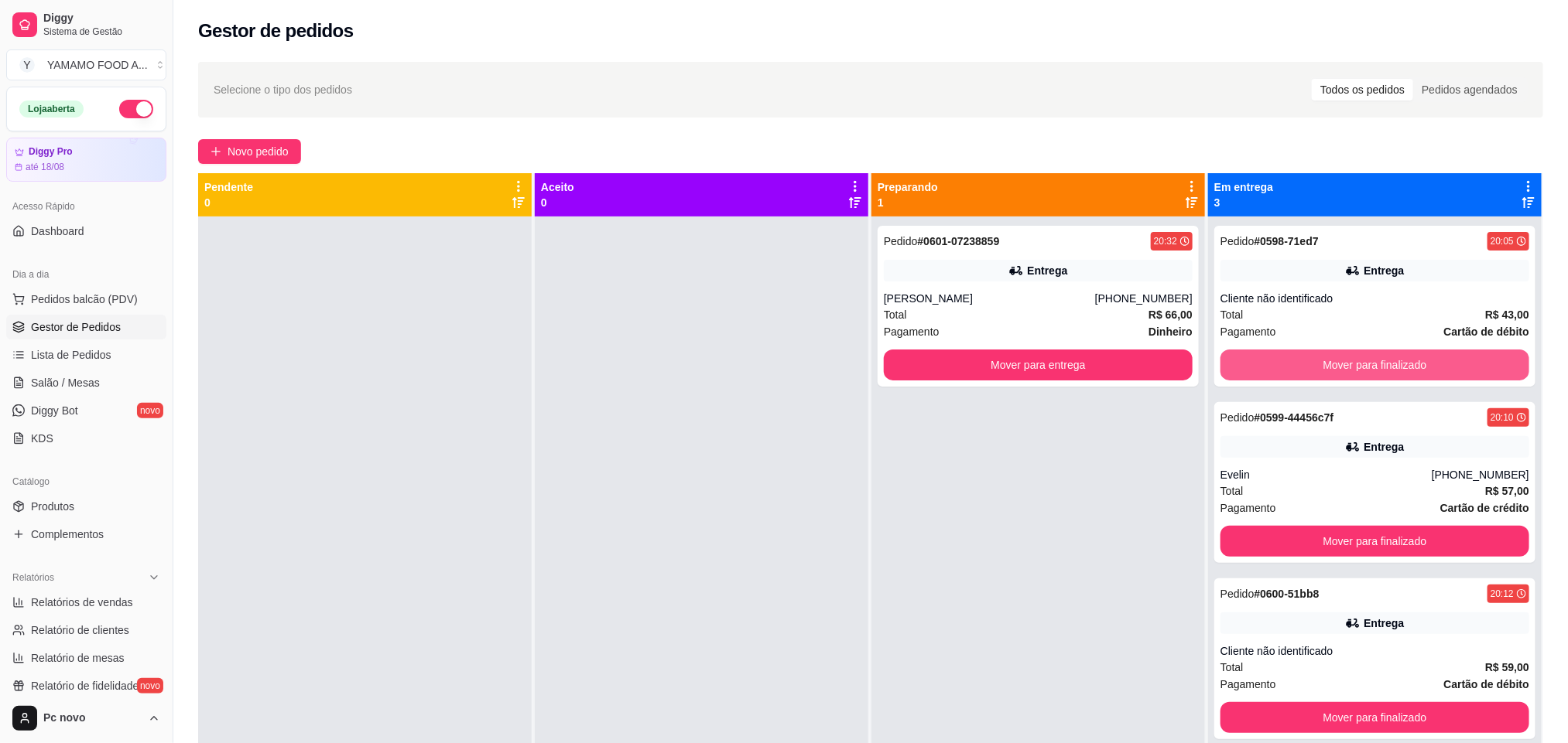
click at [1296, 365] on button "Mover para finalizado" at bounding box center [1375, 365] width 309 height 31
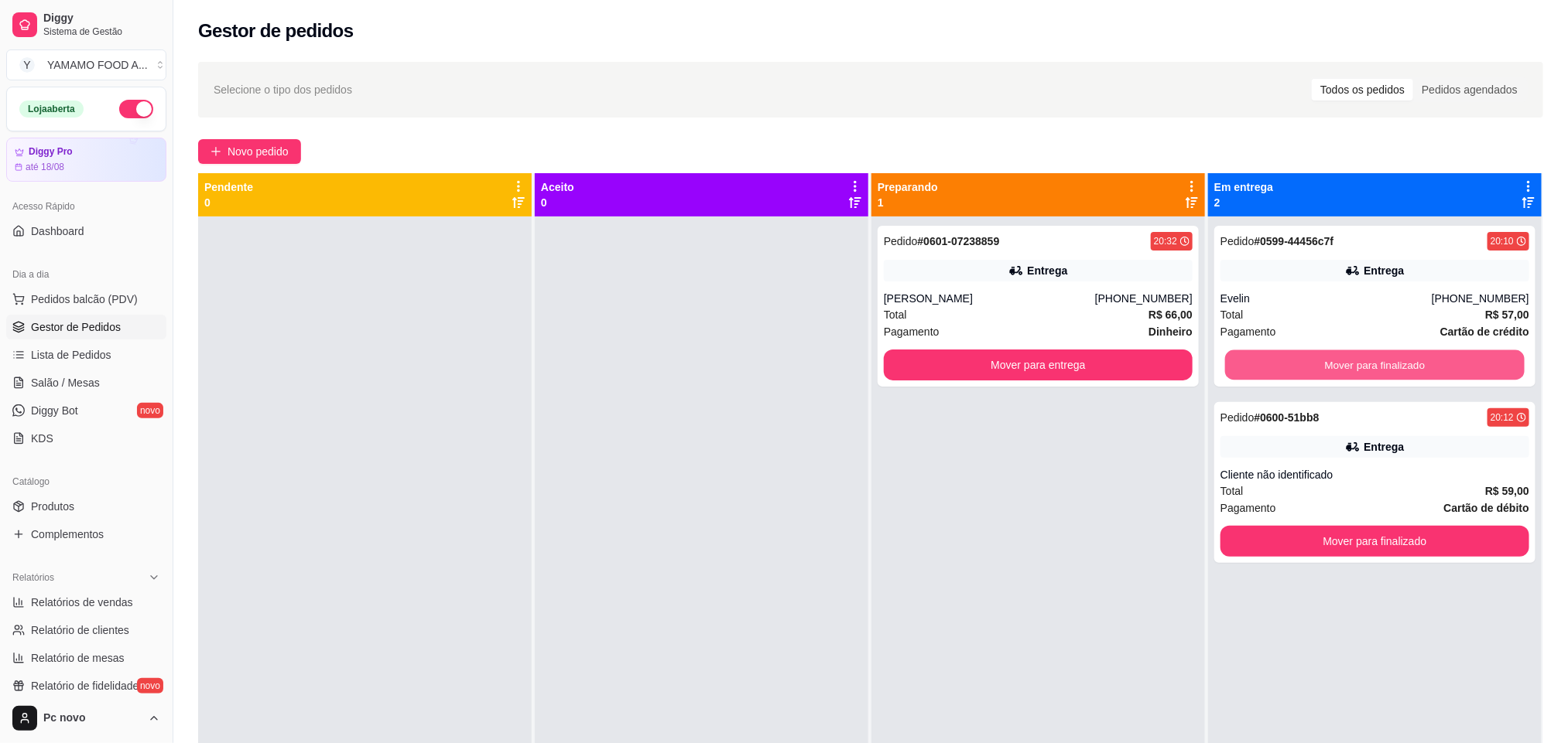
click at [1296, 365] on button "Mover para finalizado" at bounding box center [1375, 365] width 299 height 30
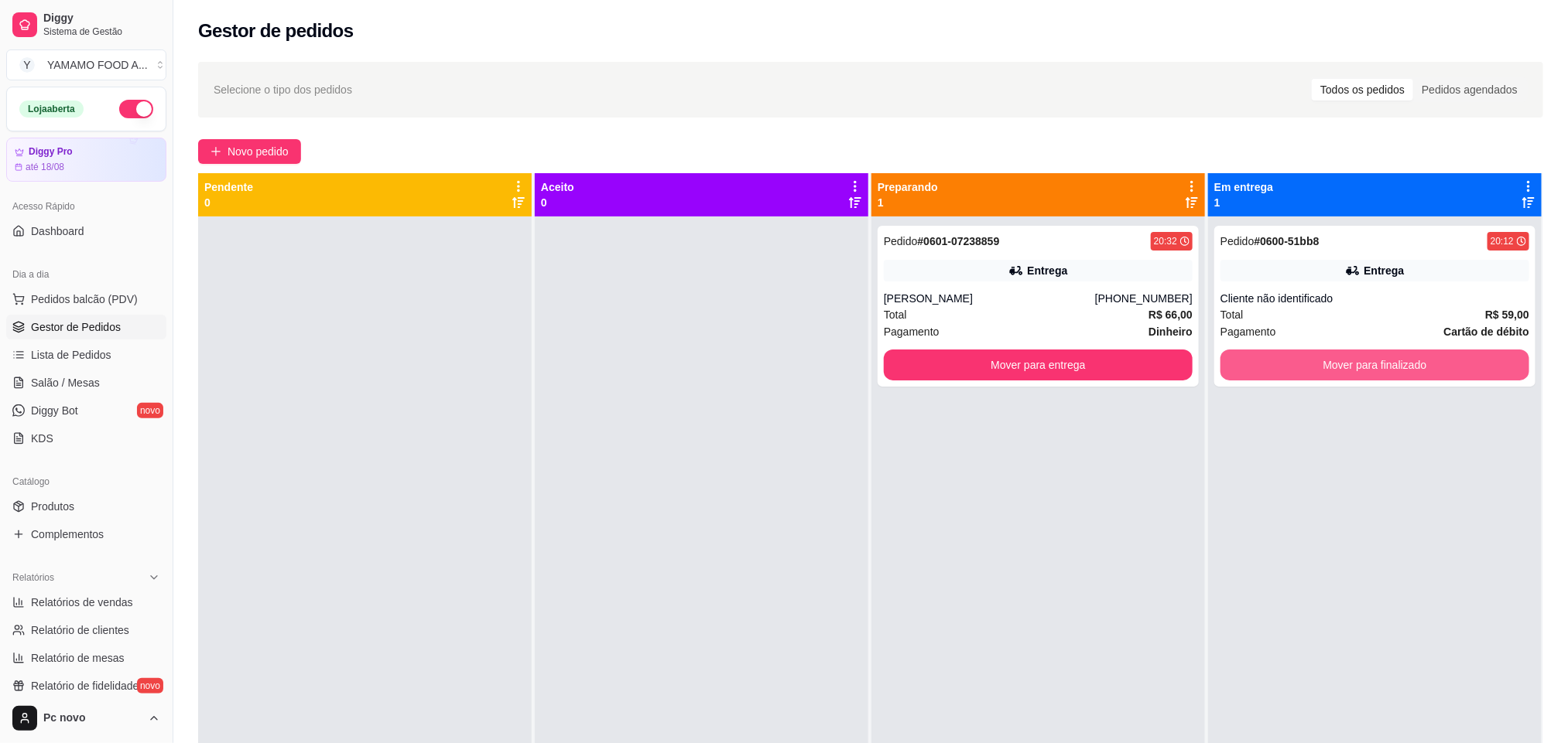
click at [1296, 365] on button "Mover para finalizado" at bounding box center [1375, 365] width 309 height 31
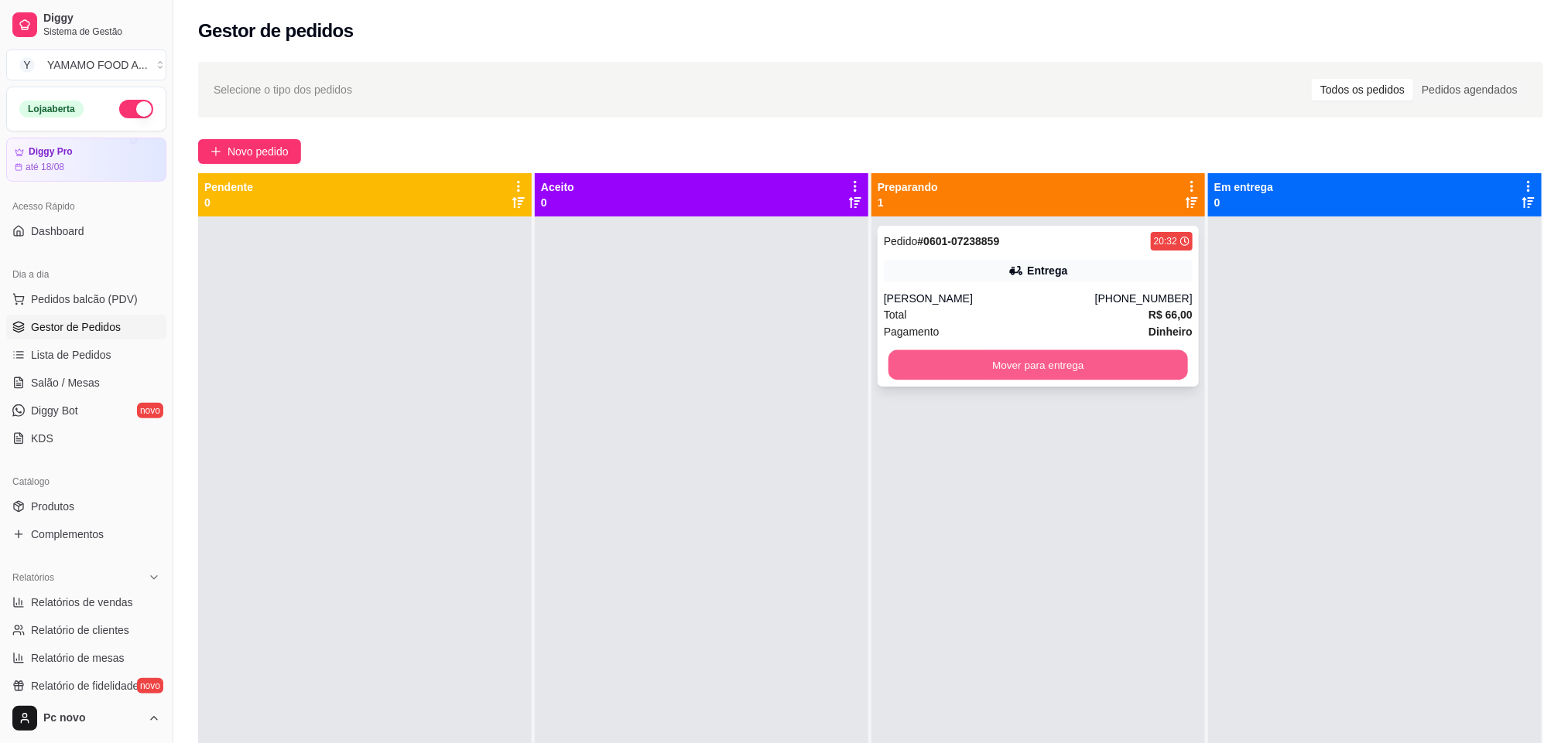
click at [1038, 372] on button "Mover para entrega" at bounding box center [1038, 365] width 299 height 30
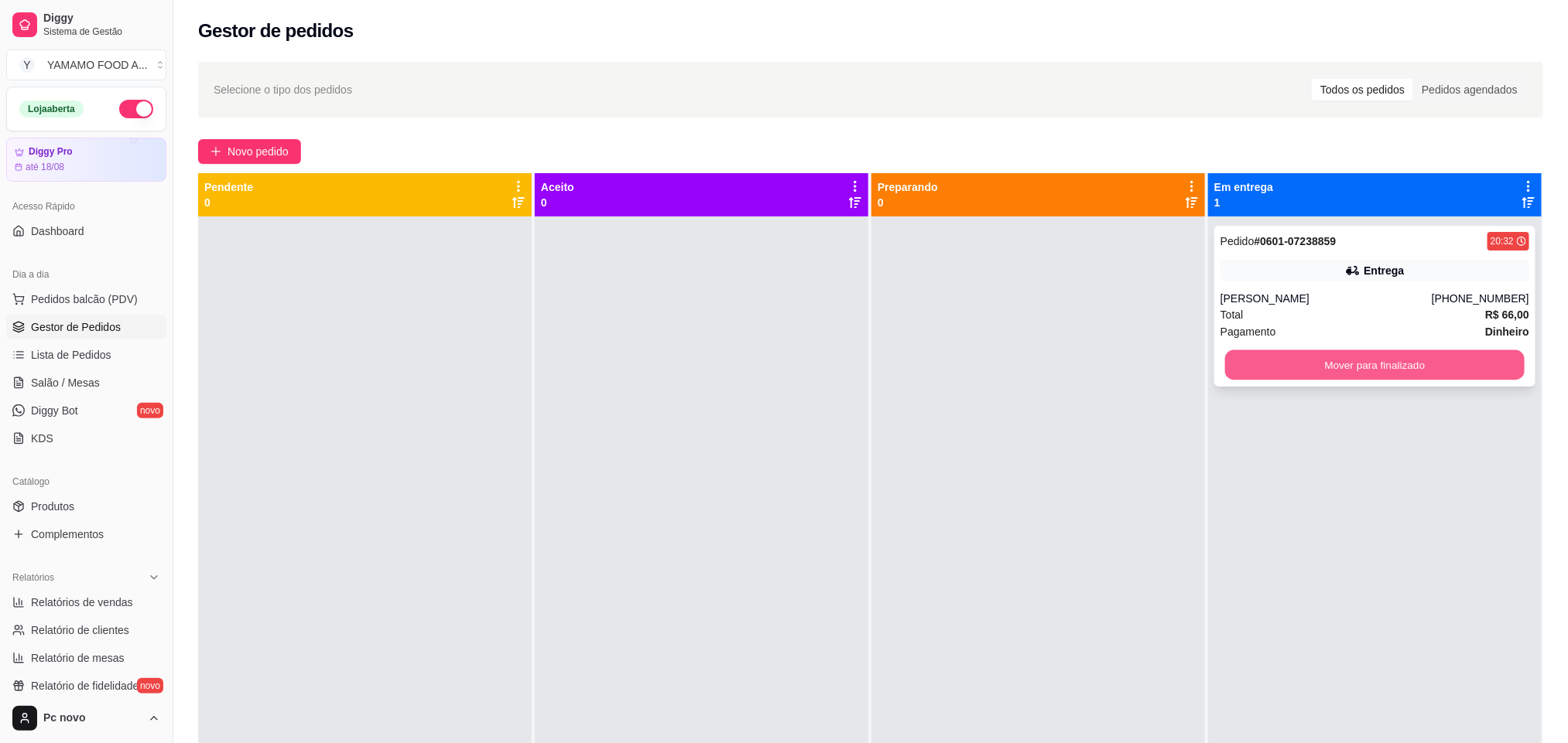
click at [1282, 365] on button "Mover para finalizado" at bounding box center [1375, 365] width 299 height 30
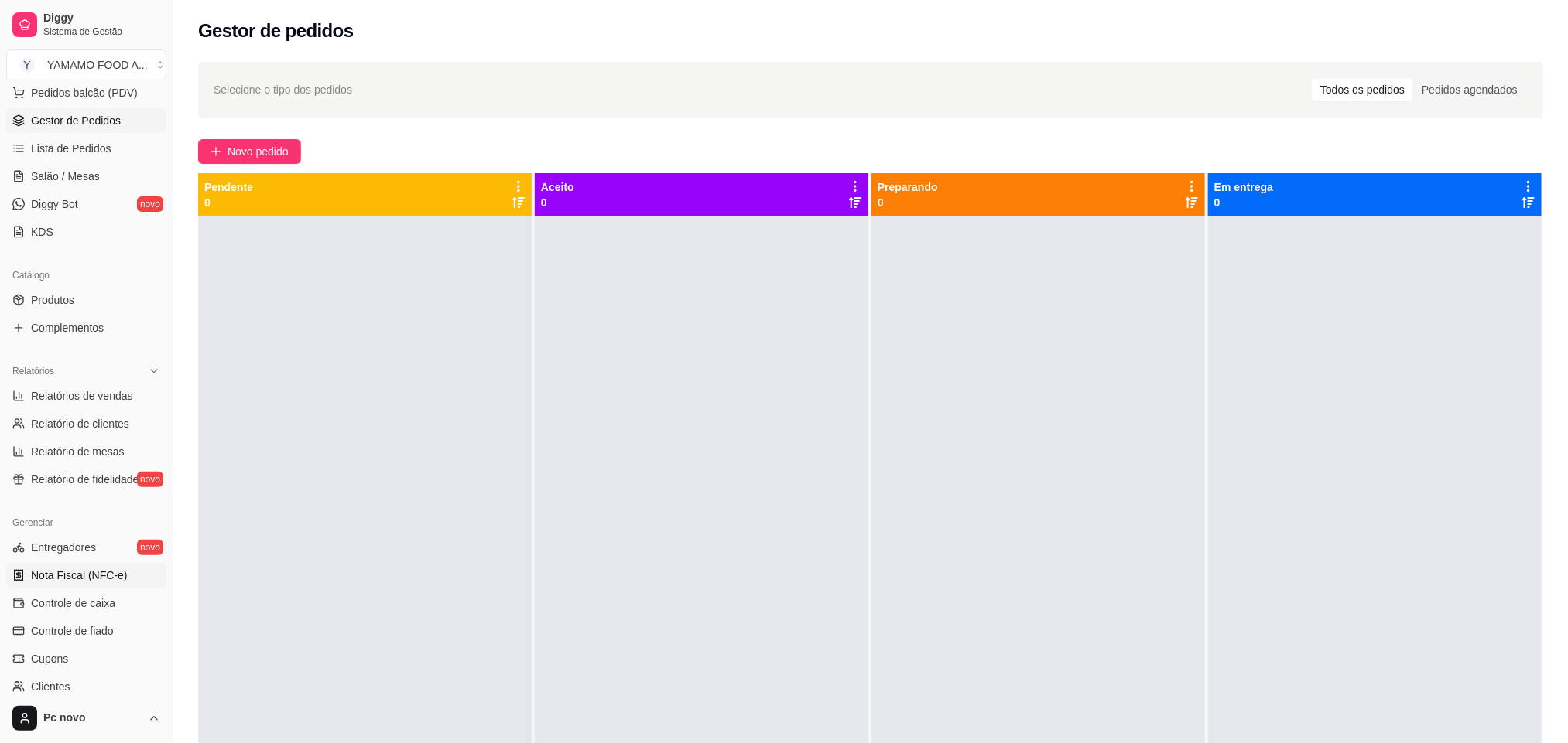
scroll to position [348, 0]
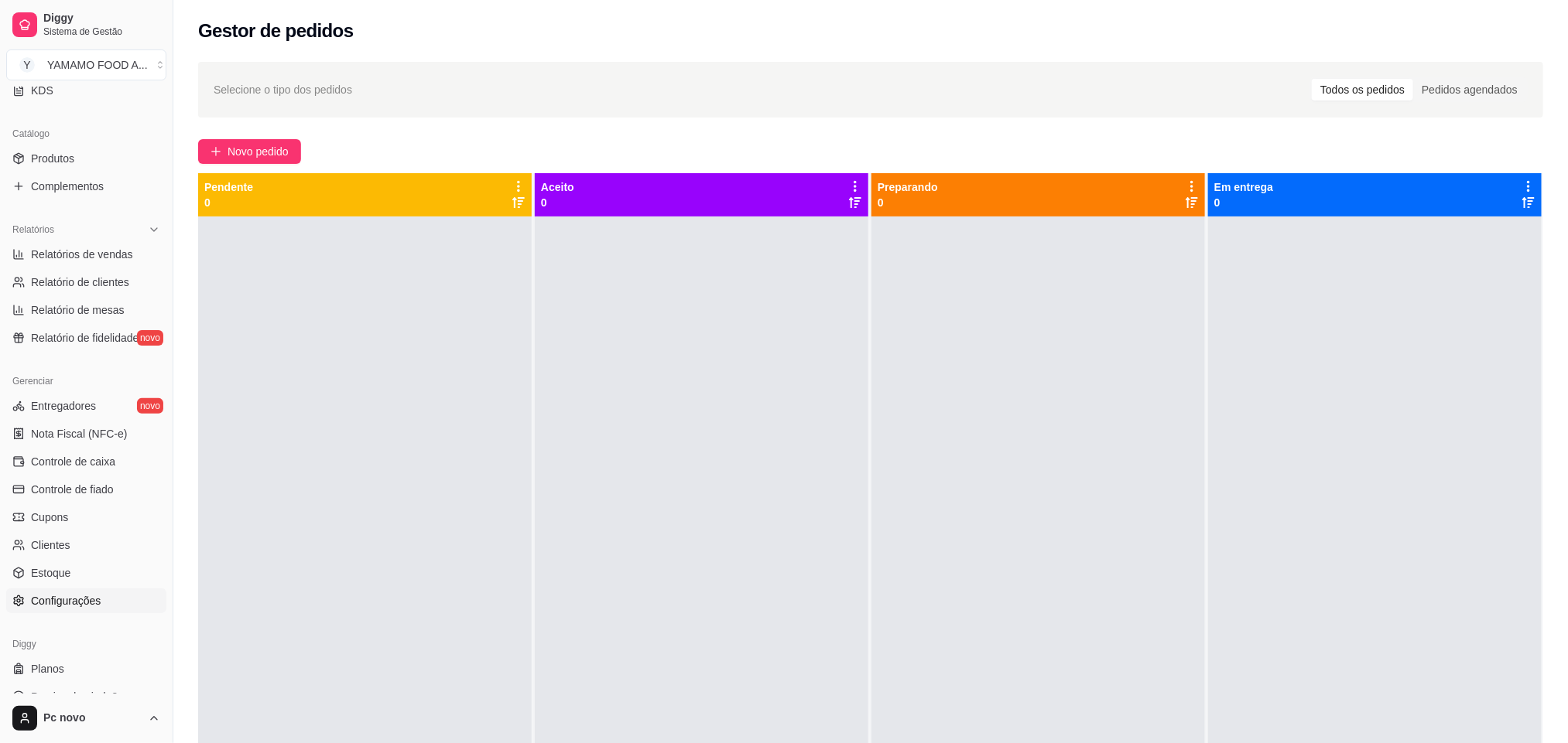
click at [93, 599] on span "Configurações" at bounding box center [66, 600] width 70 height 16
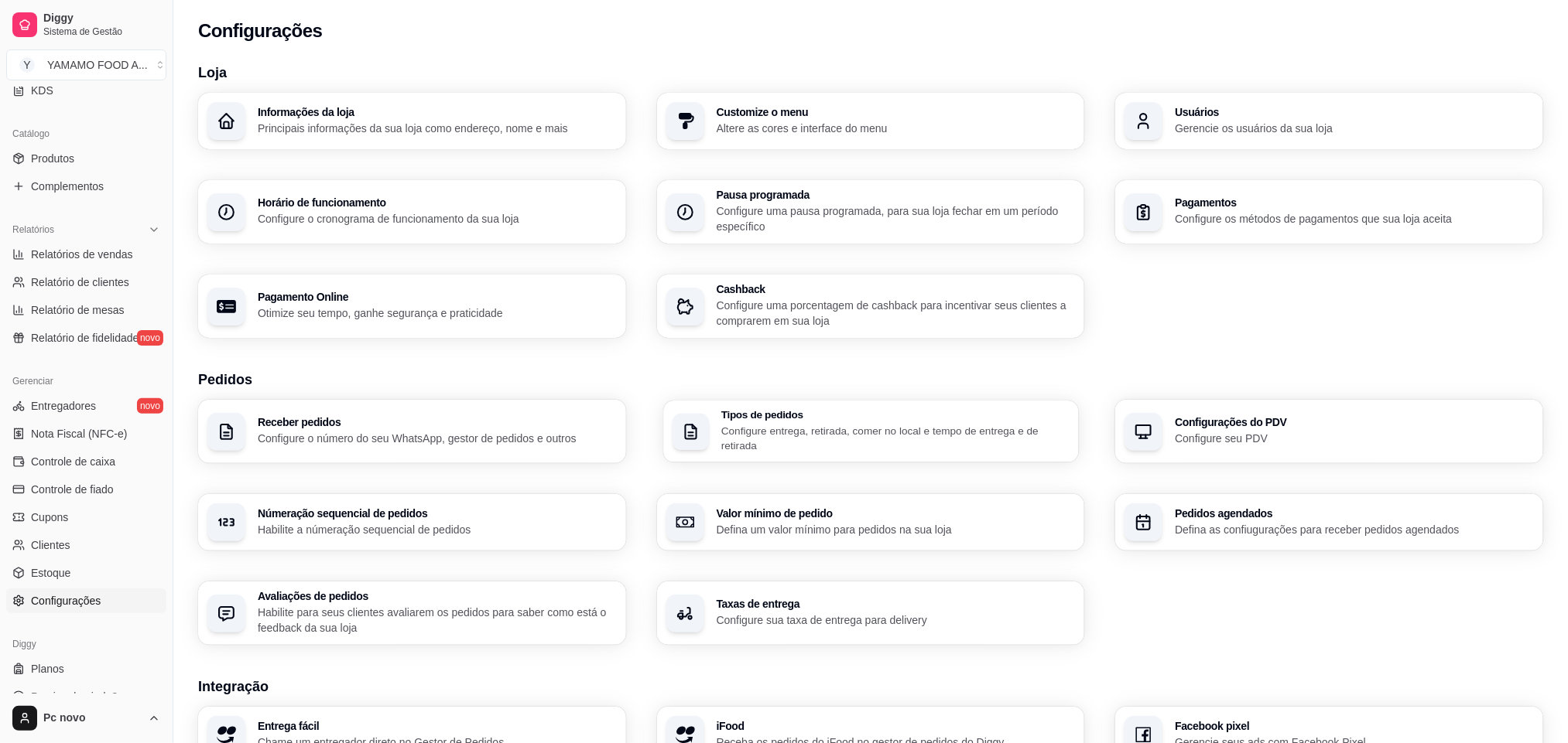
click at [771, 442] on p "Configure entrega, retirada, comer no local e tempo de entrega e de retirada" at bounding box center [895, 438] width 348 height 30
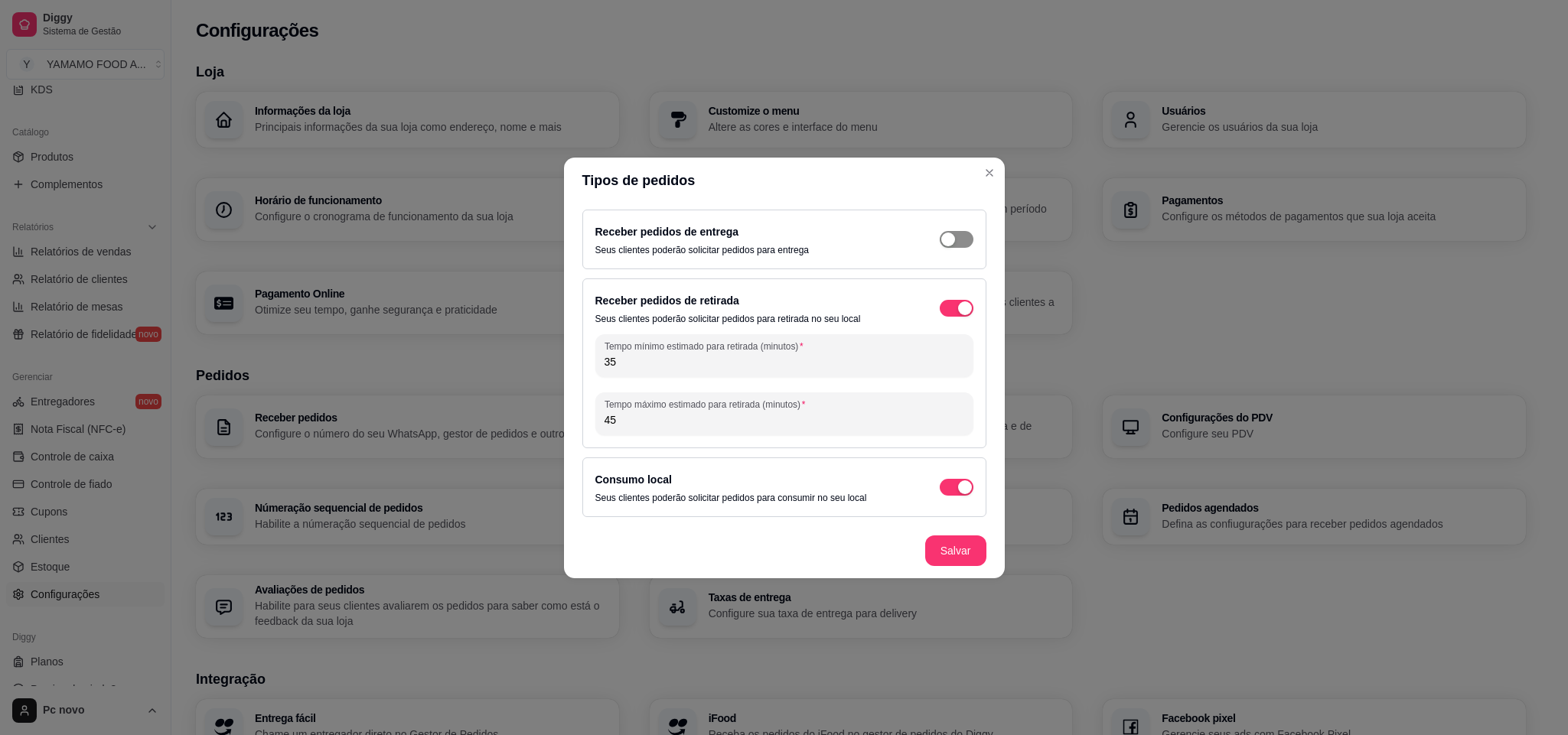
click at [962, 234] on span "button" at bounding box center [957, 239] width 34 height 17
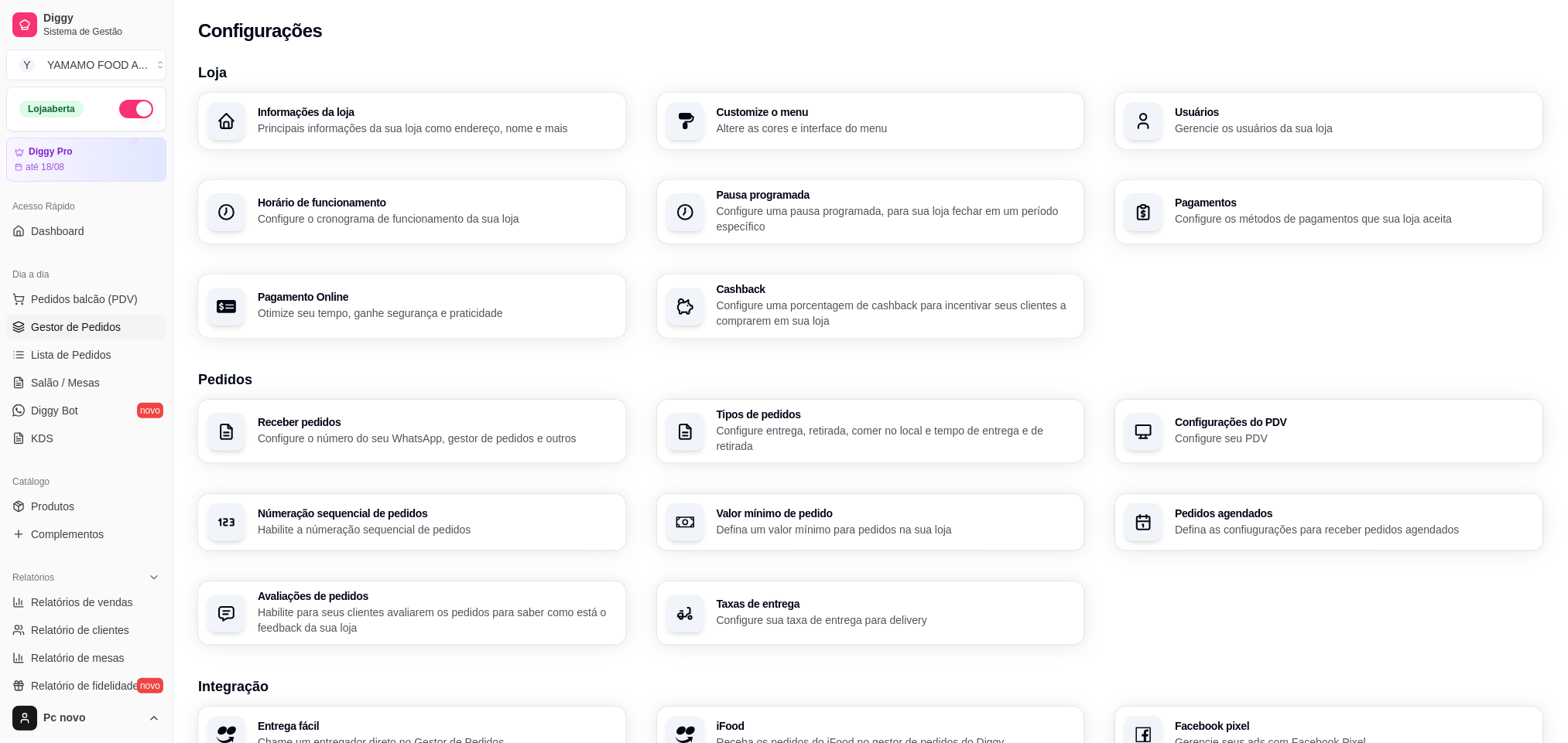
click at [68, 326] on span "Gestor de Pedidos" at bounding box center [76, 327] width 90 height 16
